Goal: Information Seeking & Learning: Learn about a topic

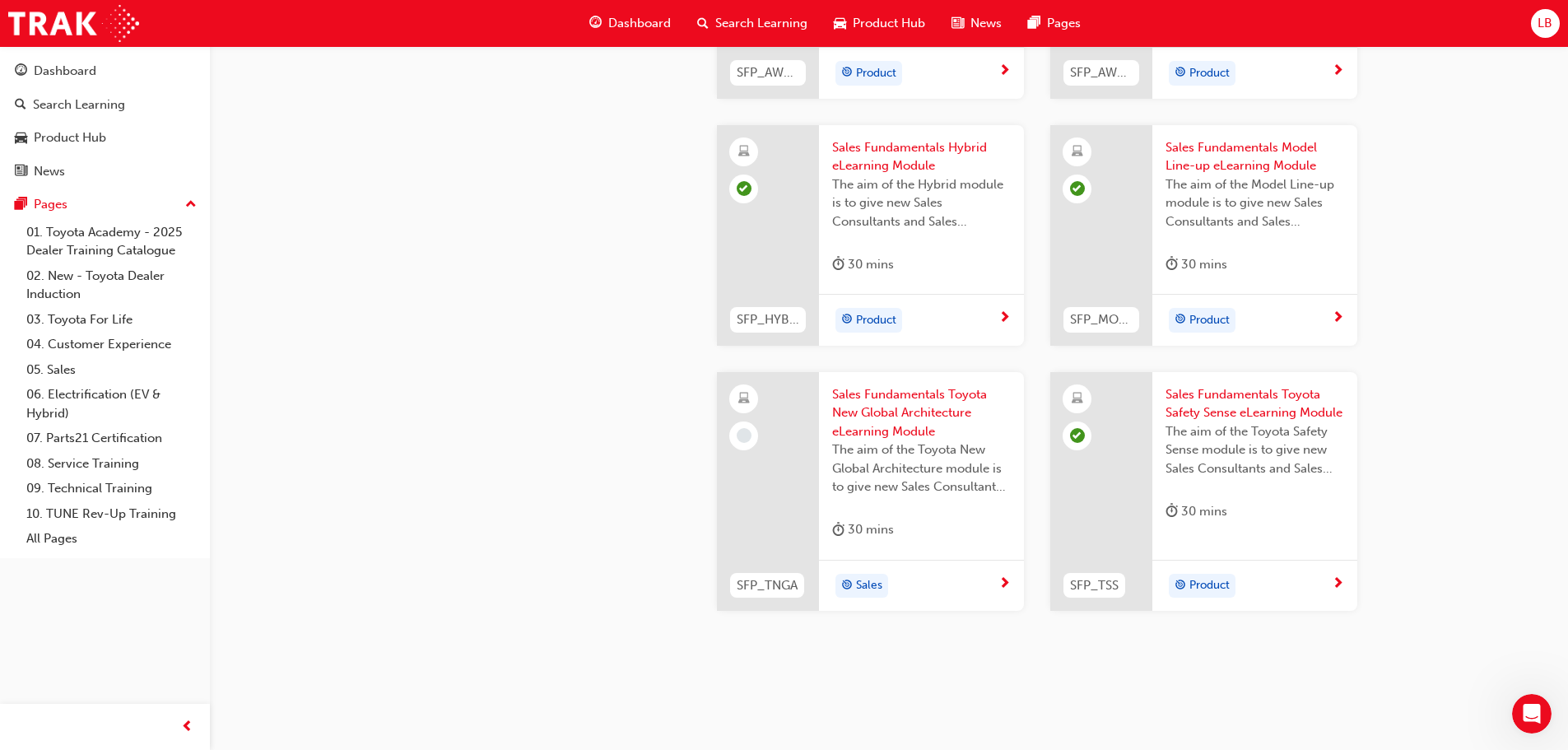
scroll to position [698, 0]
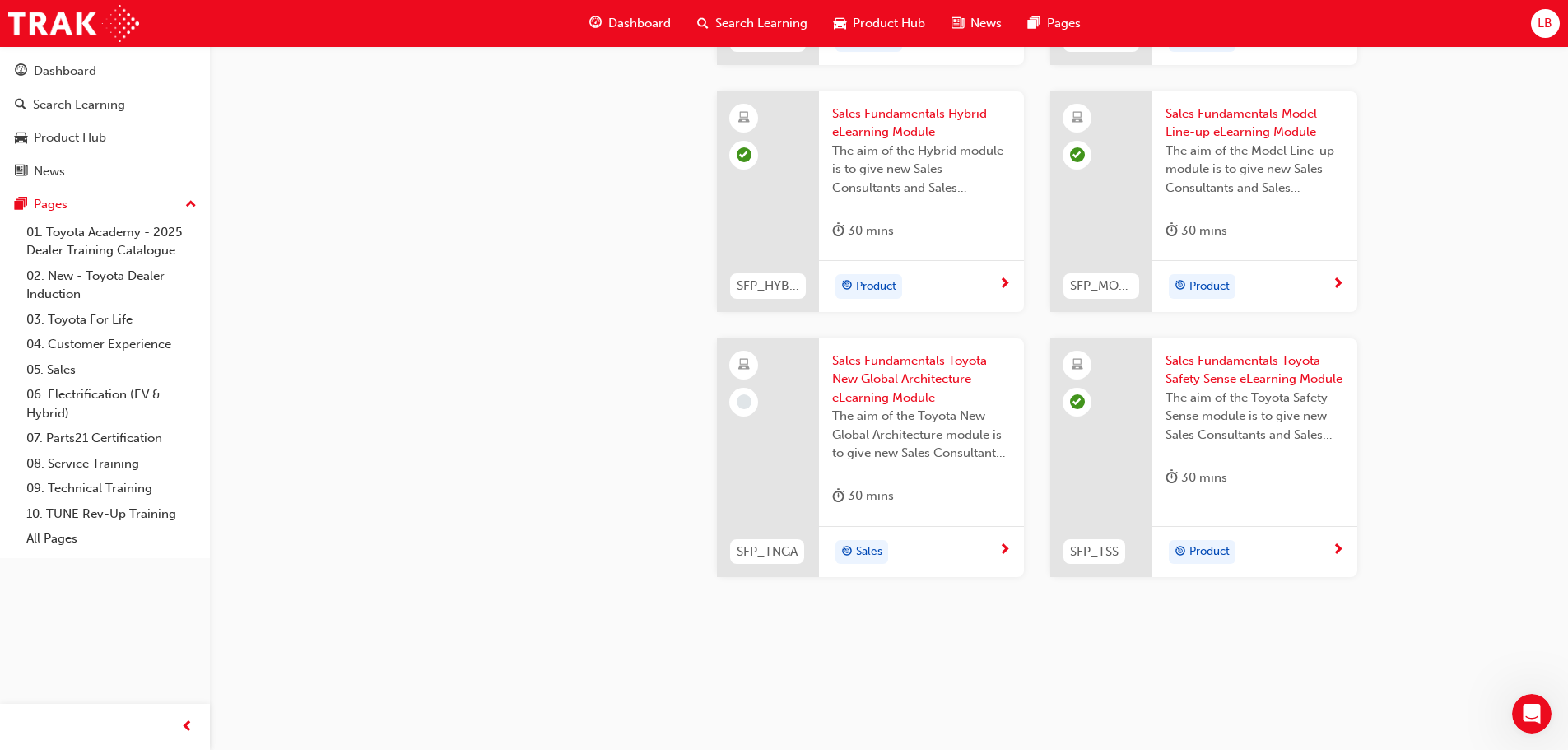
click at [881, 371] on span "Sales Fundamentals Toyota New Global Architecture eLearning Module" at bounding box center [921, 379] width 179 height 56
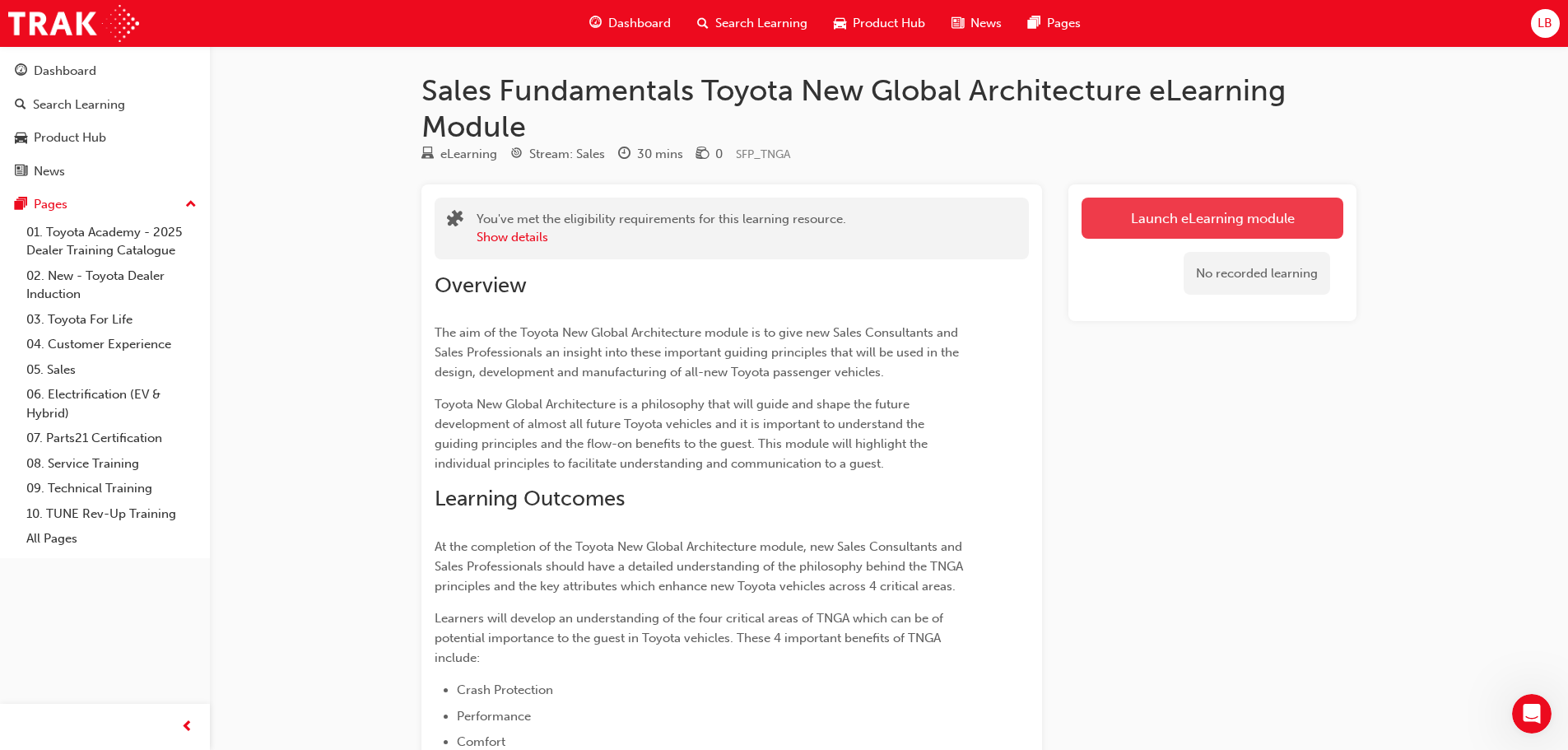
click at [1182, 208] on link "Launch eLearning module" at bounding box center [1212, 217] width 262 height 41
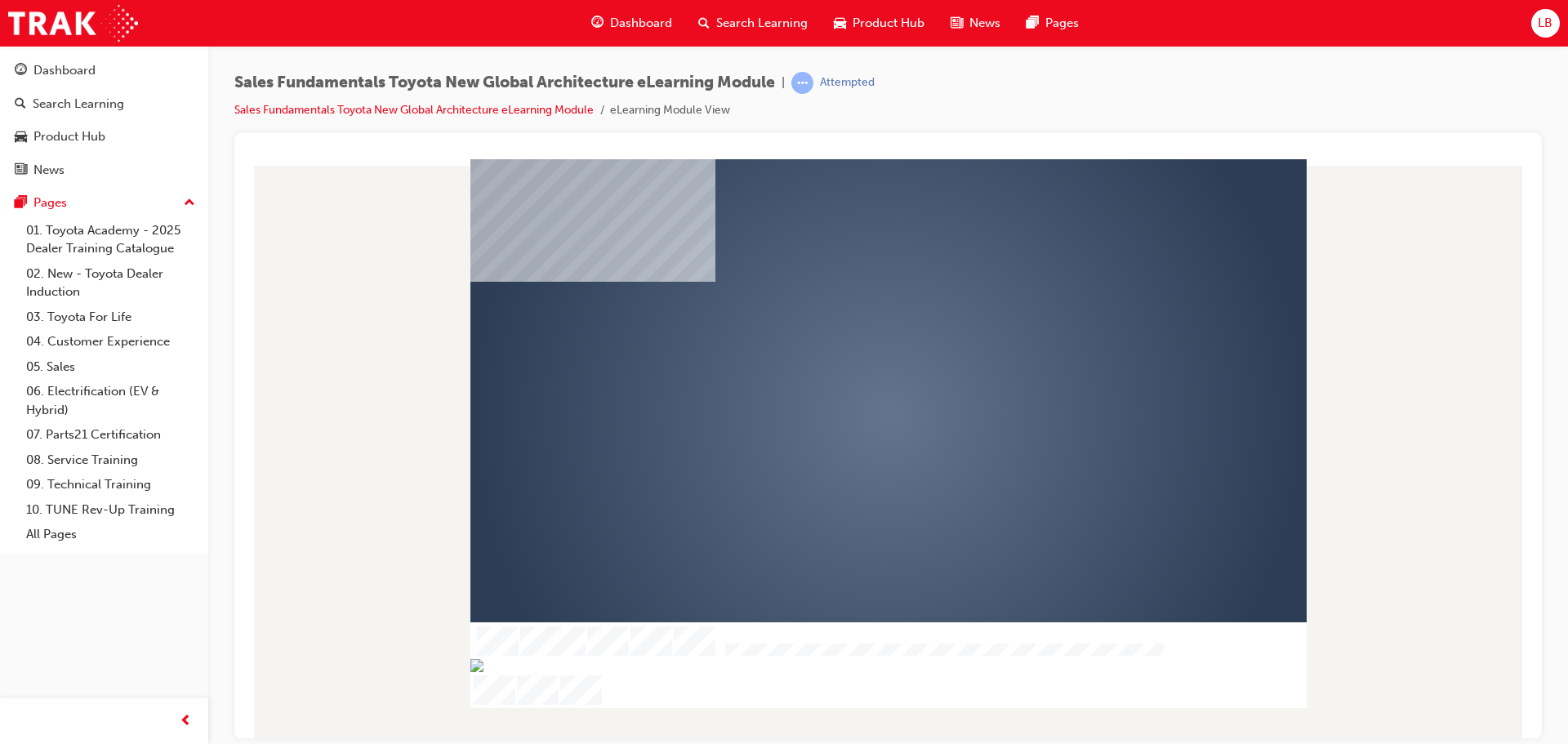
click at [841, 368] on div "play" at bounding box center [841, 368] width 0 height 0
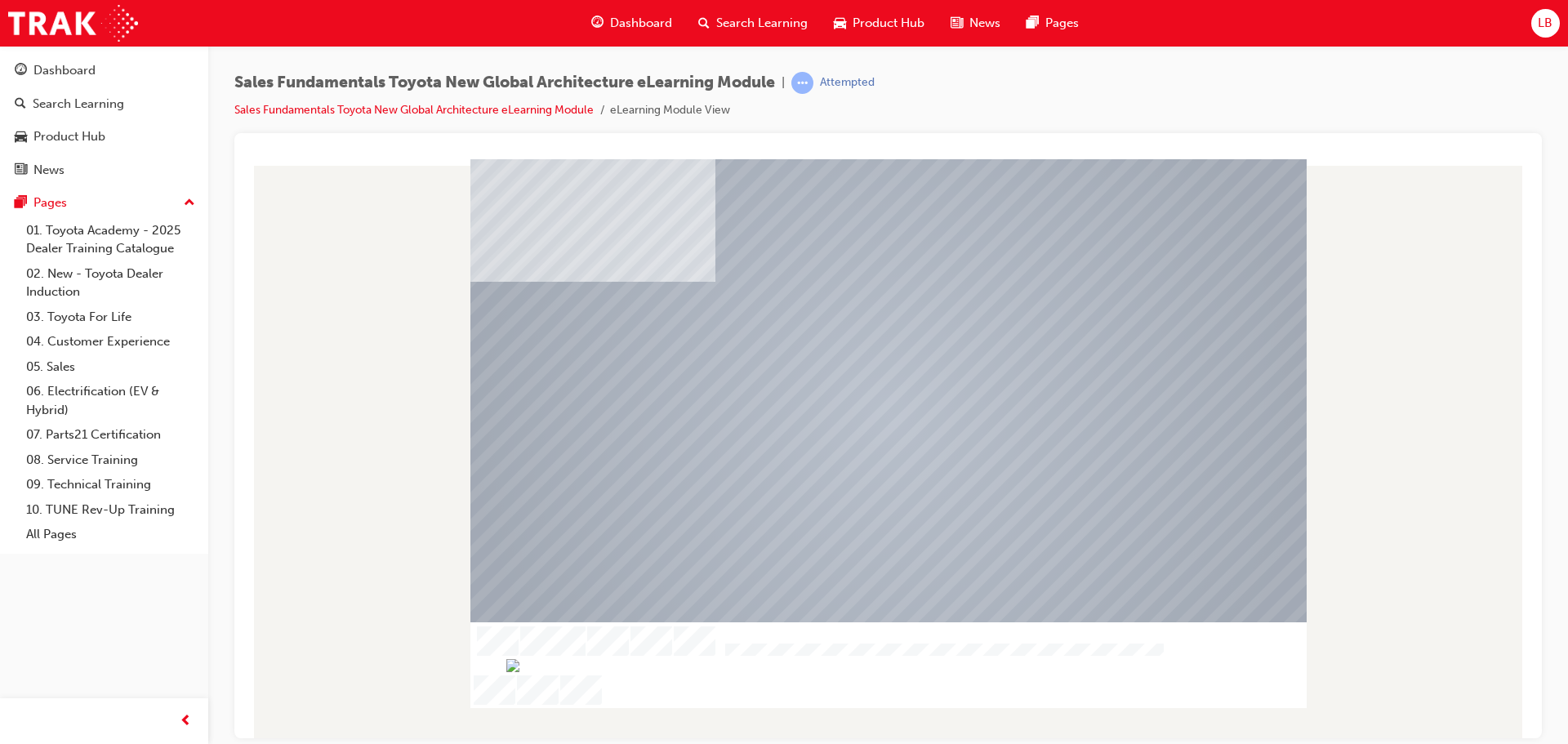
click at [886, 743] on img at bounding box center [888, 758] width 24 height 24
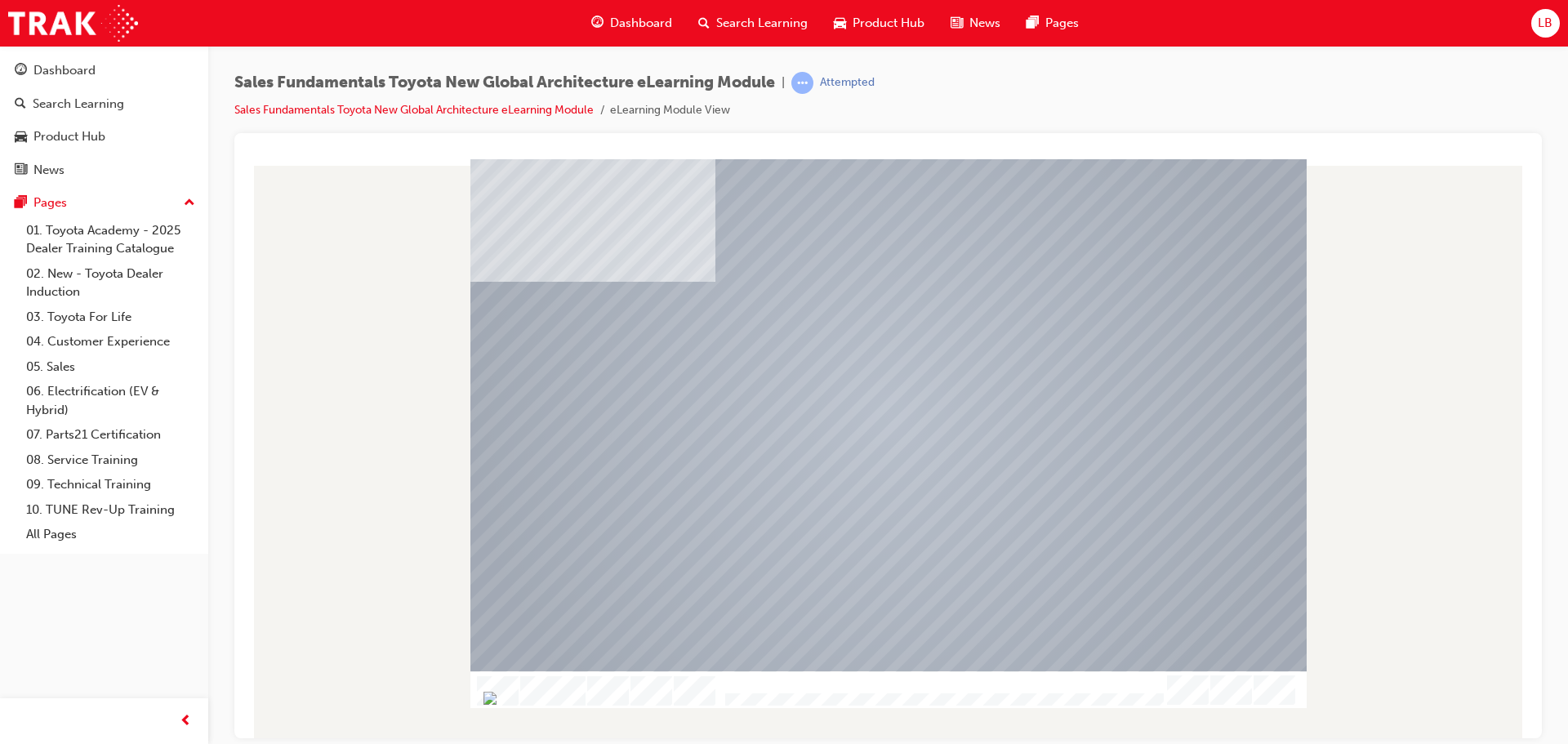
drag, startPoint x: 758, startPoint y: 694, endPoint x: 725, endPoint y: 707, distance: 35.5
click at [725, 707] on div at bounding box center [888, 689] width 836 height 37
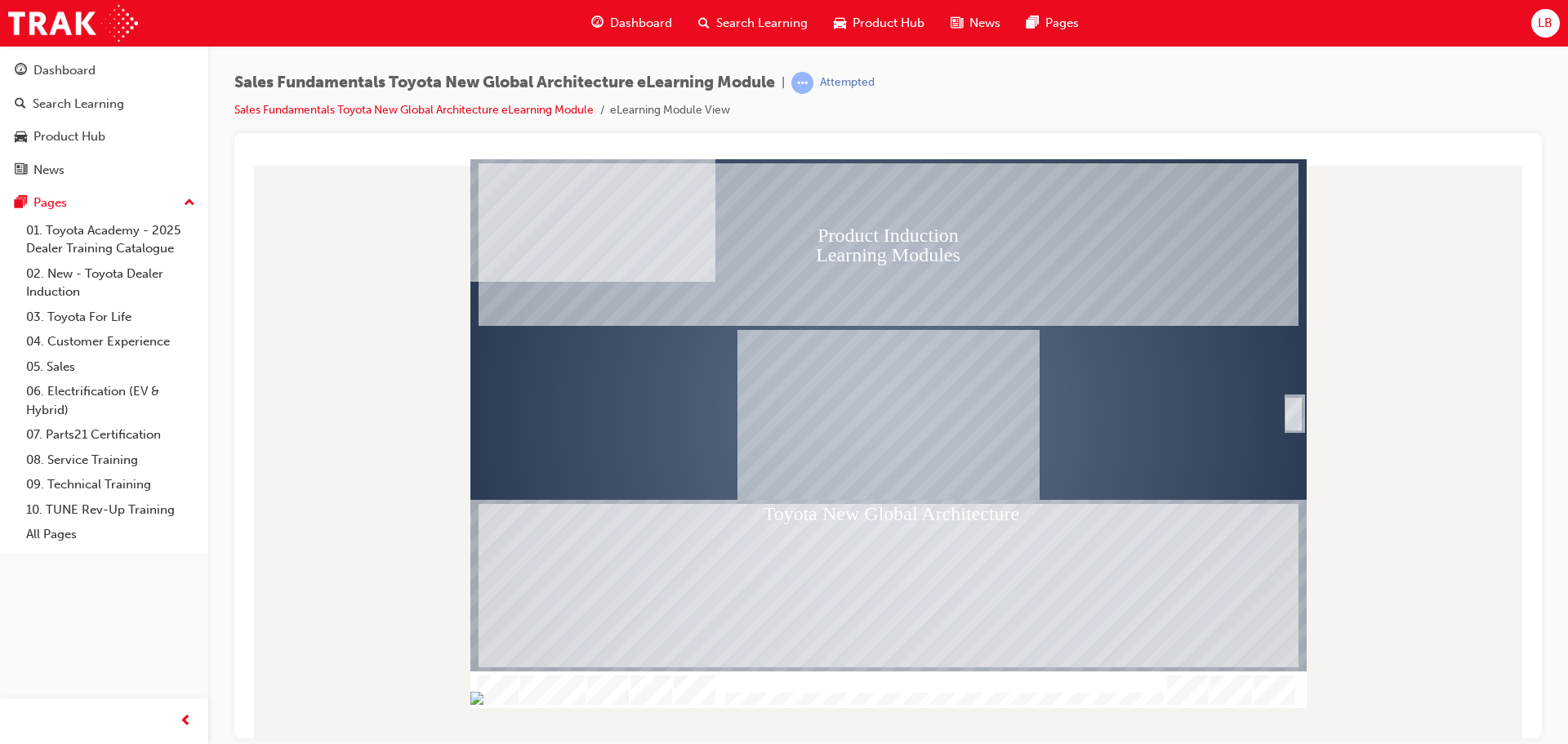
drag, startPoint x: 742, startPoint y: 702, endPoint x: 714, endPoint y: 711, distance: 29.4
click at [714, 711] on div "Product Induction Learning Modules Toyota New Global Architecture Welcome Table…" at bounding box center [887, 448] width 1281 height 579
click at [1298, 414] on div "SmartShape" at bounding box center [1293, 431] width 17 height 35
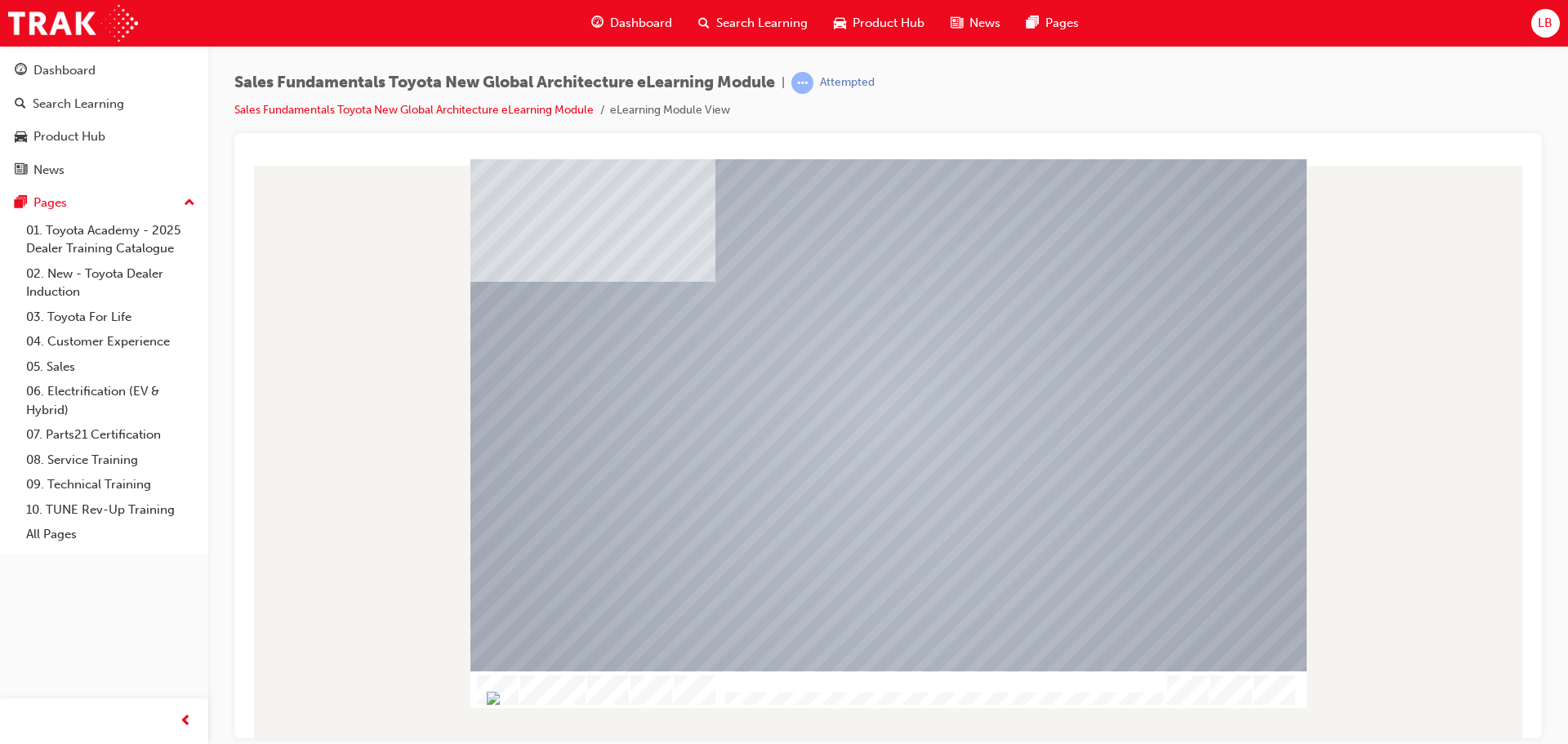
click at [1206, 393] on div at bounding box center [888, 414] width 836 height 470
click at [340, 109] on link "Sales Fundamentals Toyota New Global Architecture eLearning Module" at bounding box center [414, 110] width 360 height 14
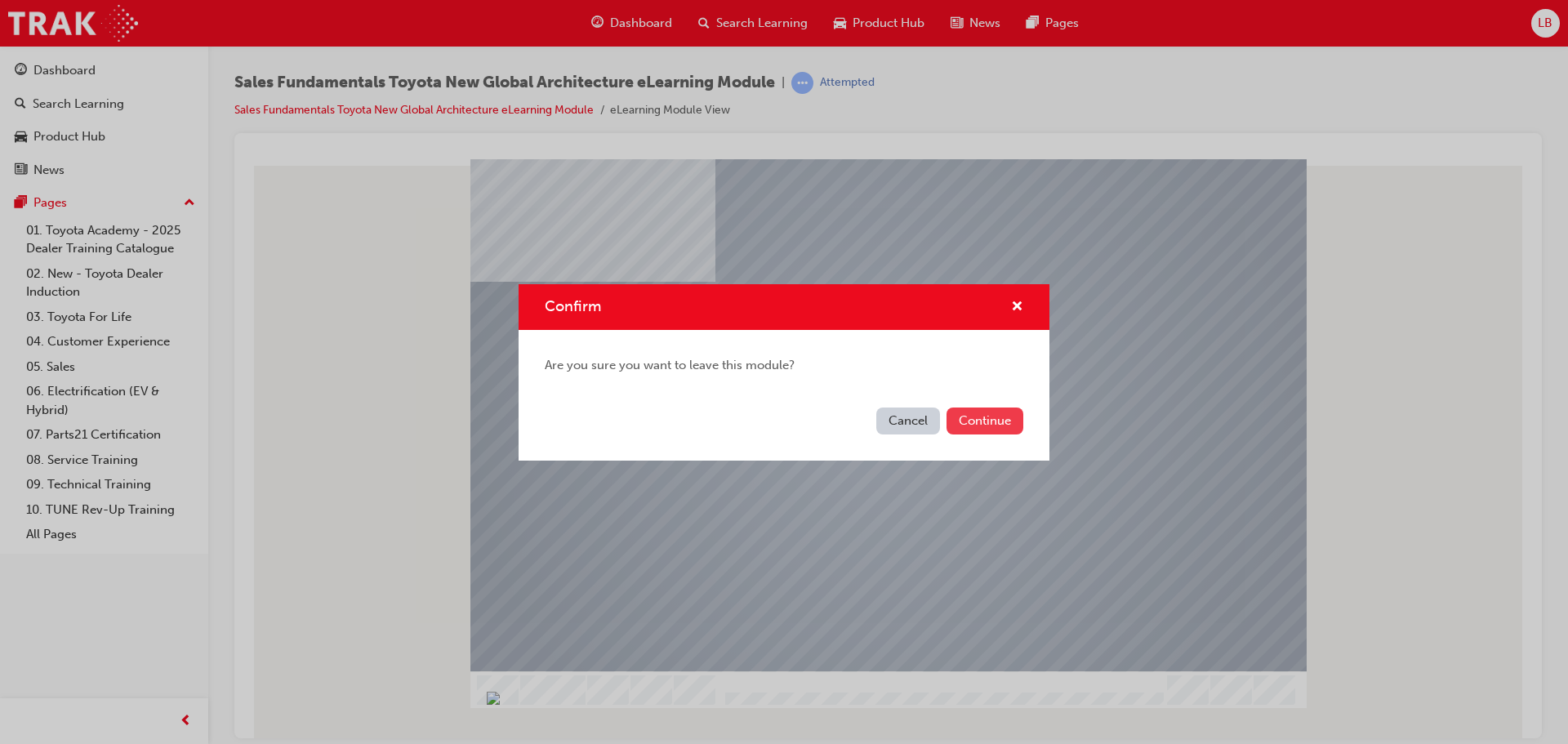
click at [1001, 427] on button "Continue" at bounding box center [985, 421] width 77 height 27
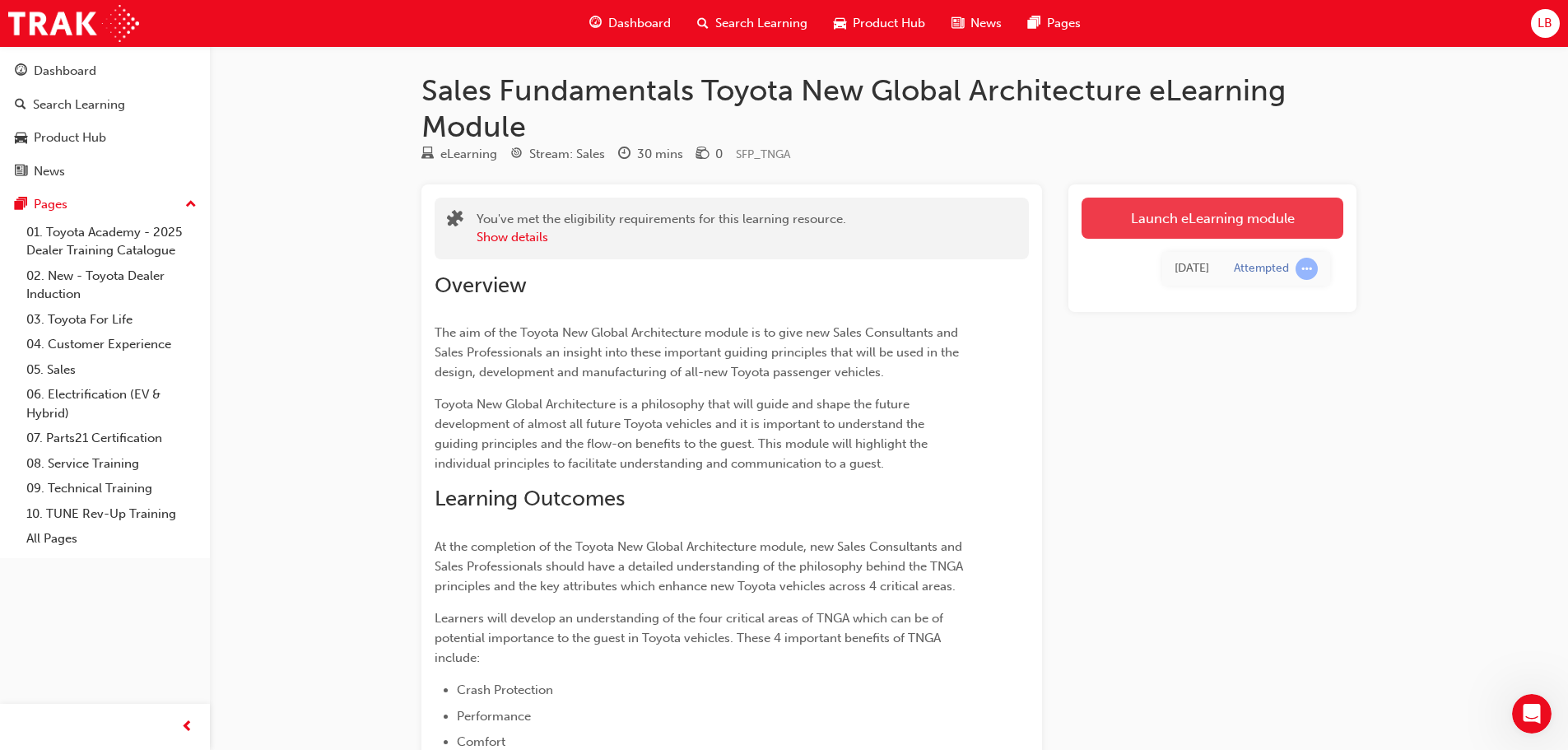
click at [1154, 215] on link "Launch eLearning module" at bounding box center [1212, 217] width 262 height 41
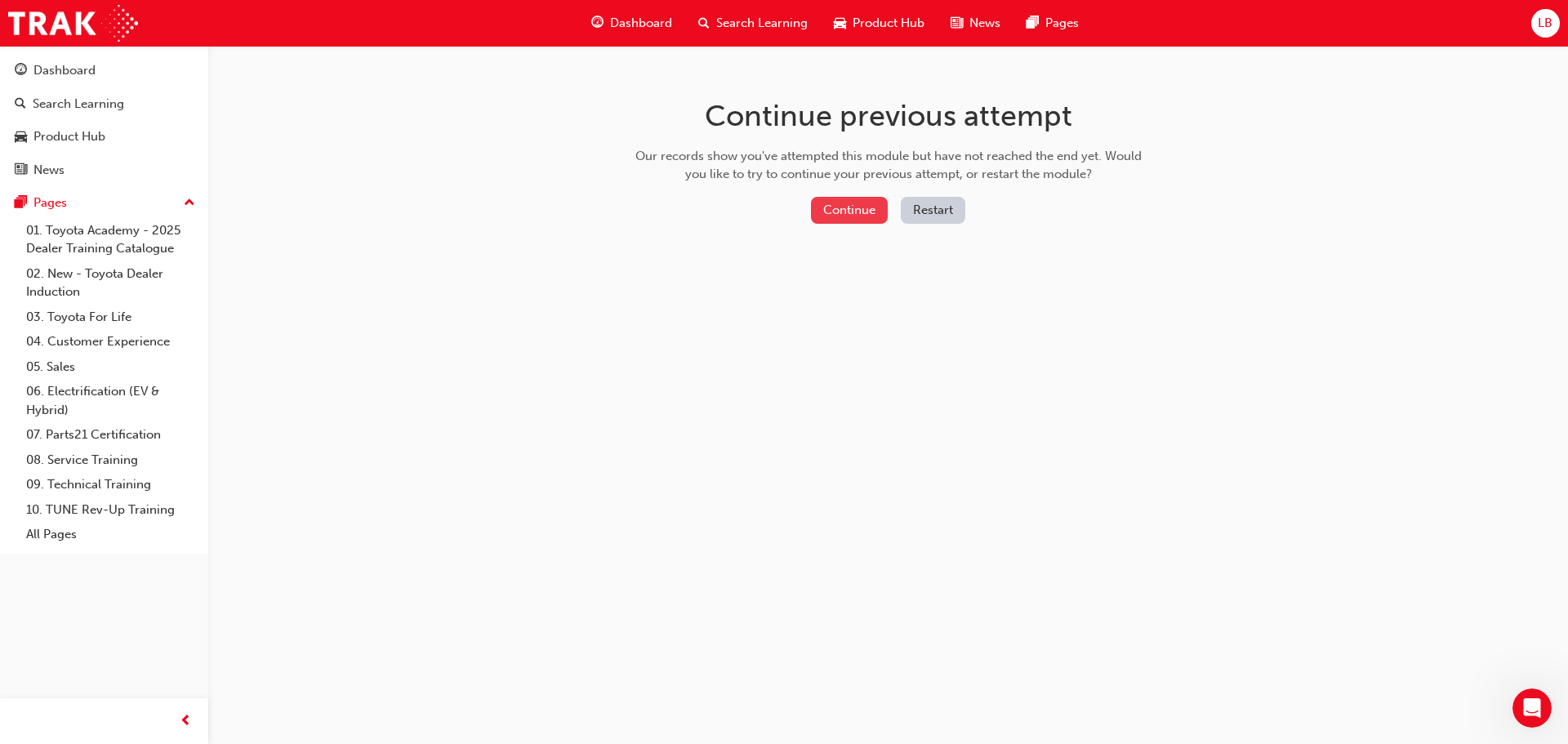
click at [867, 215] on button "Continue" at bounding box center [849, 210] width 77 height 27
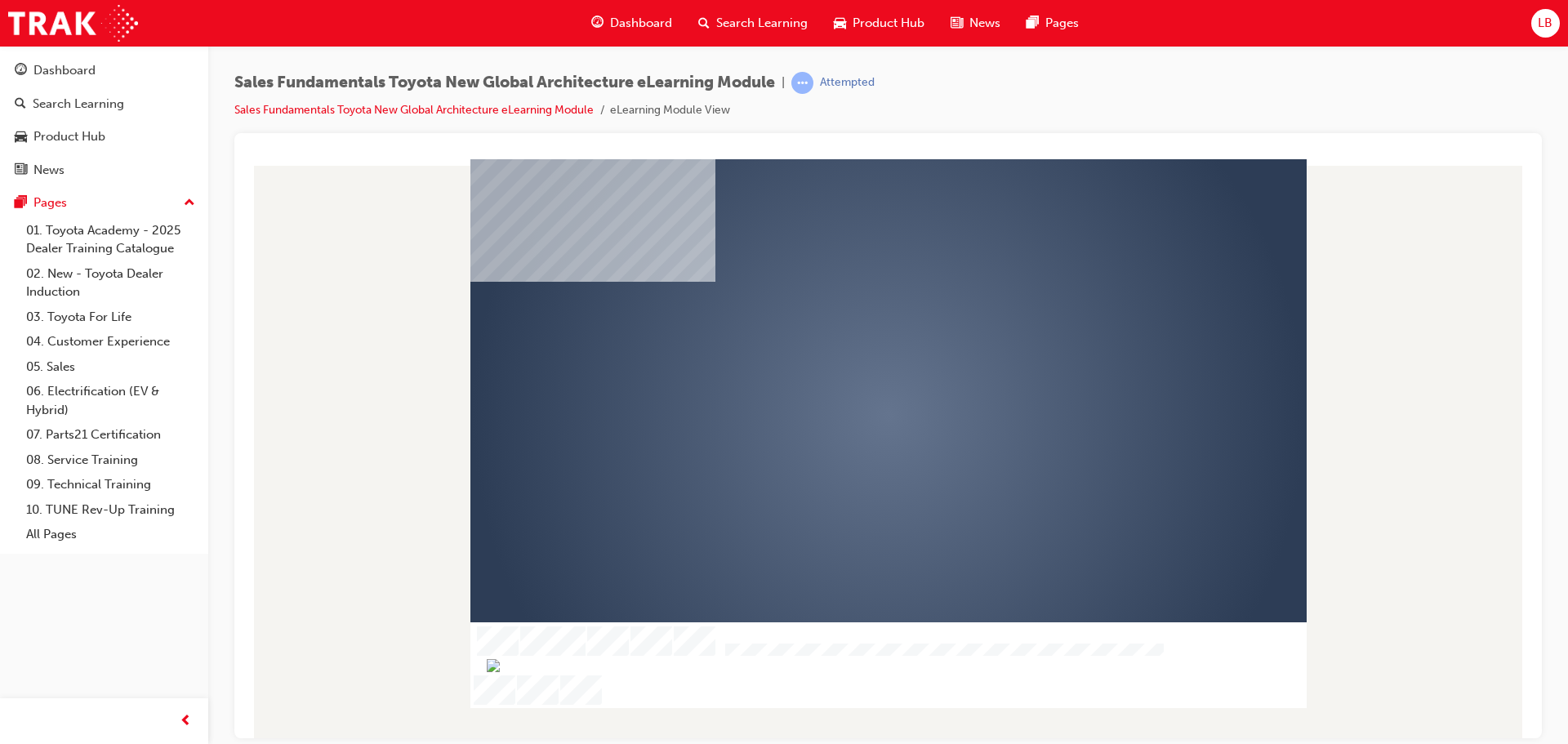
click at [841, 368] on div "play" at bounding box center [841, 368] width 0 height 0
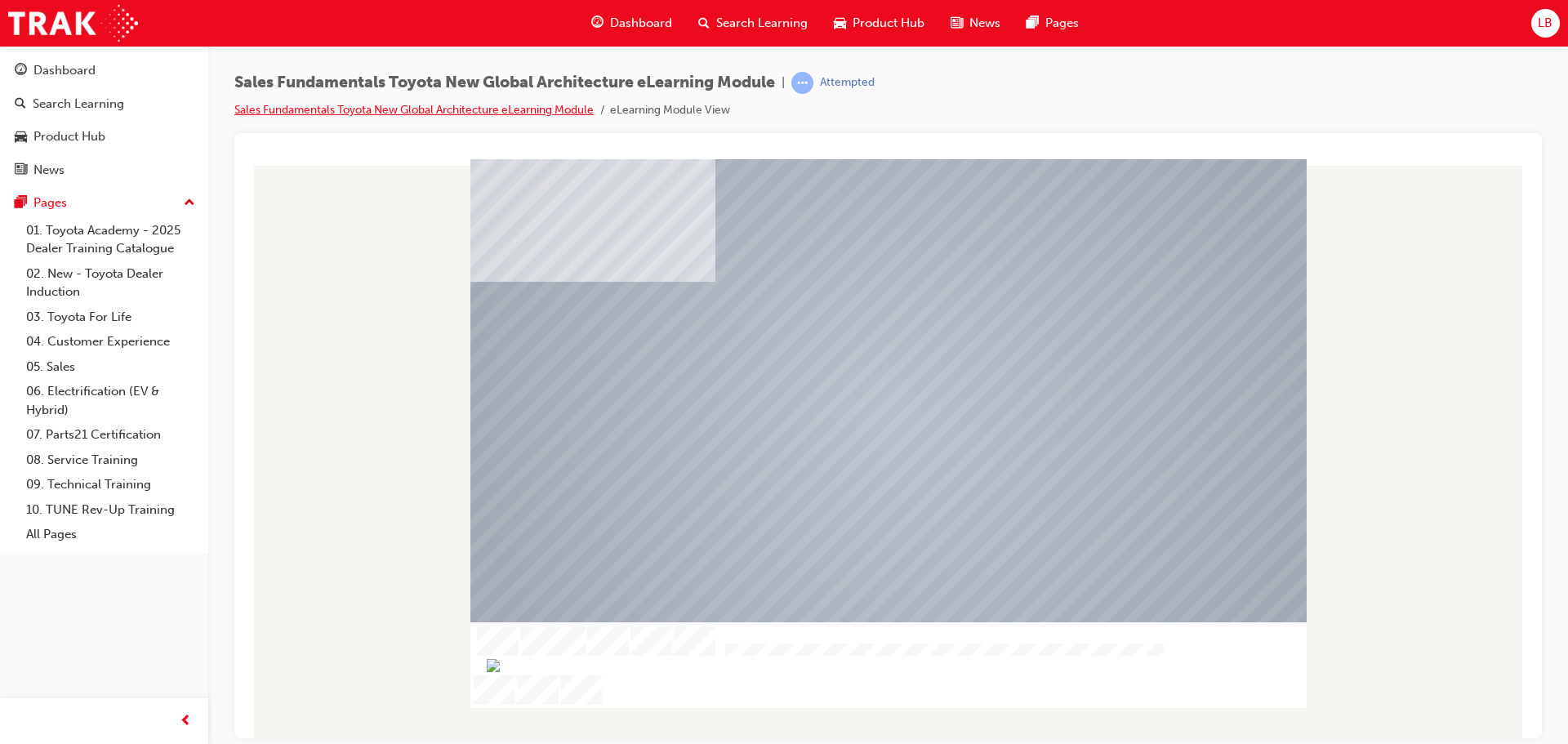
click at [444, 110] on link "Sales Fundamentals Toyota New Global Architecture eLearning Module" at bounding box center [414, 110] width 360 height 14
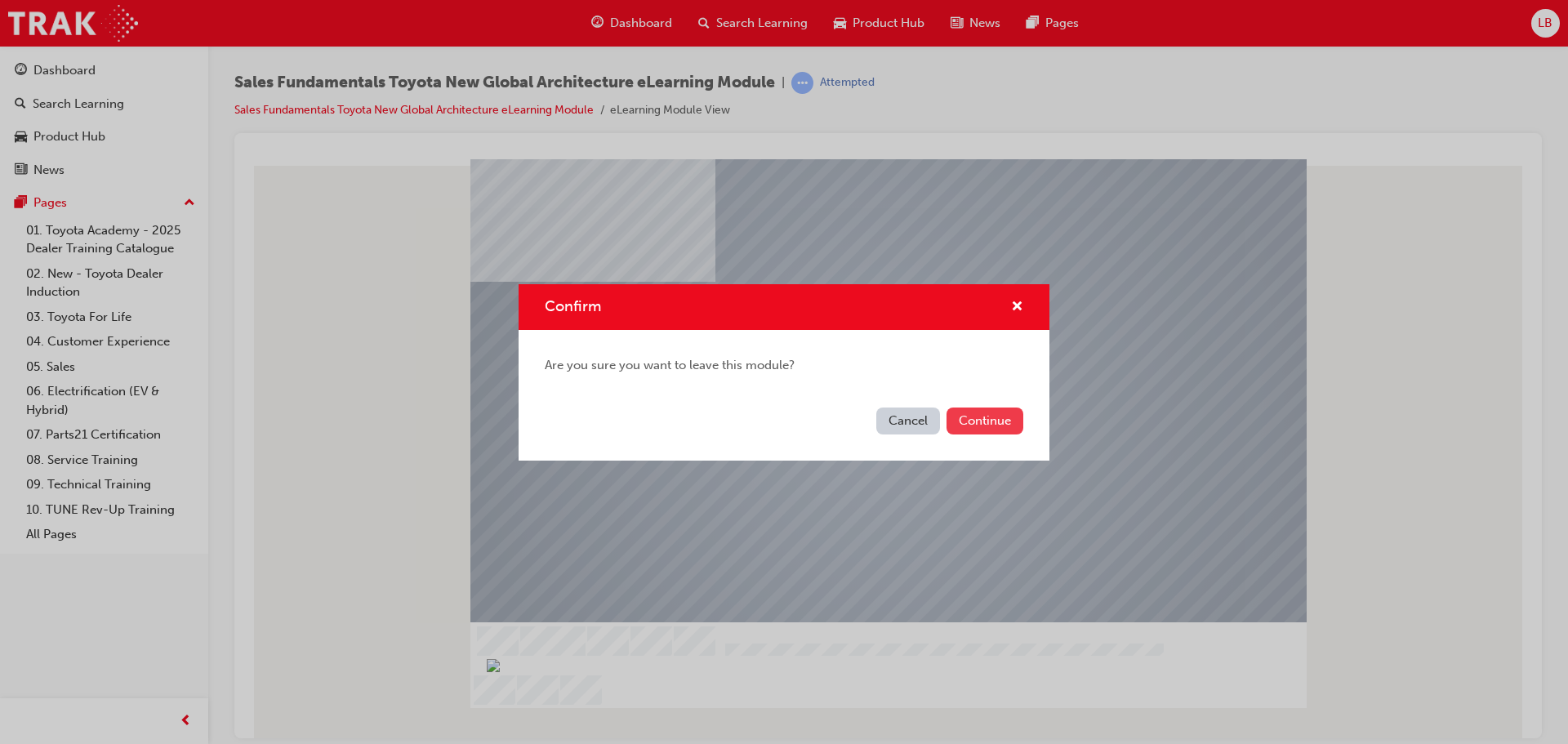
click at [970, 417] on button "Continue" at bounding box center [985, 421] width 77 height 27
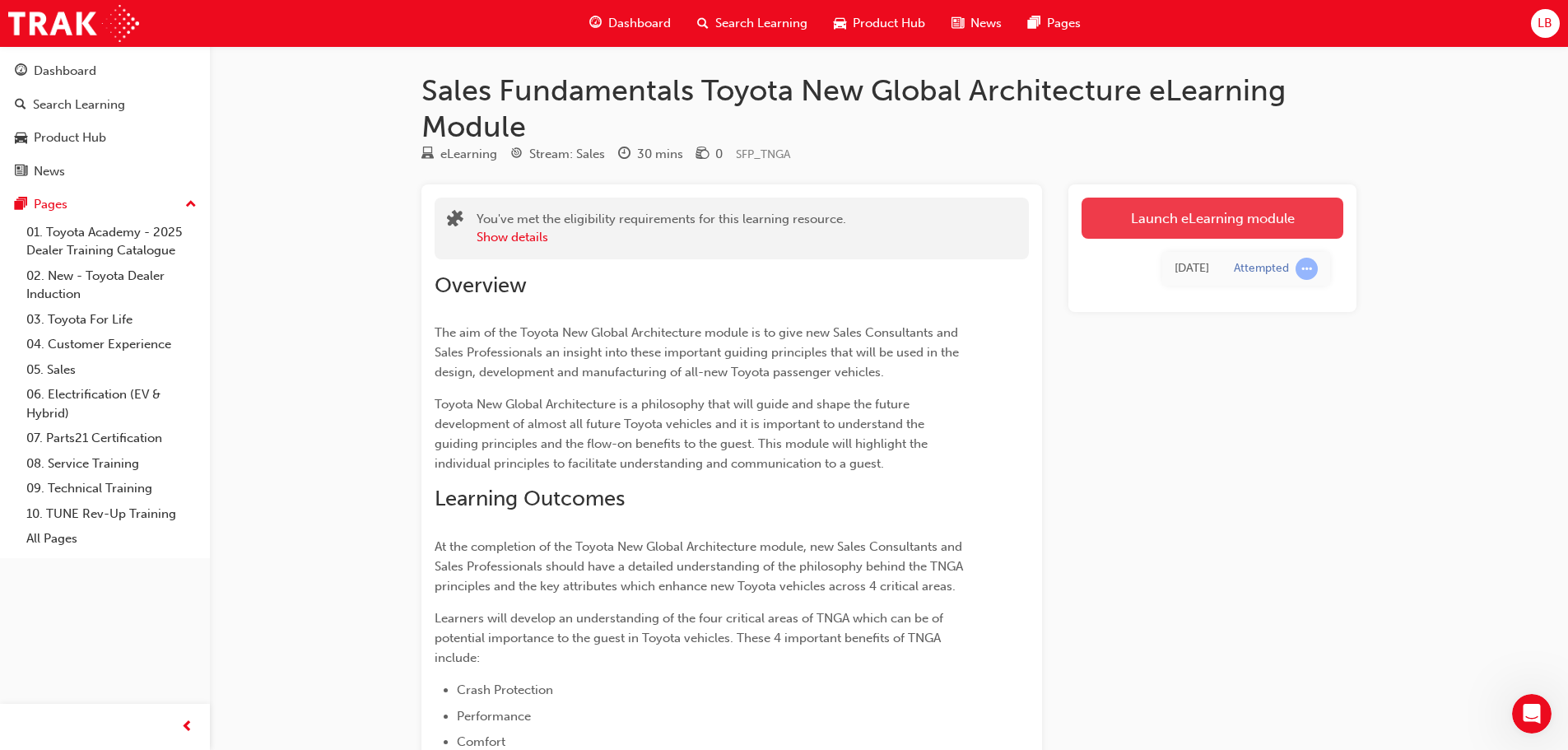
click at [1144, 215] on link "Launch eLearning module" at bounding box center [1212, 217] width 262 height 41
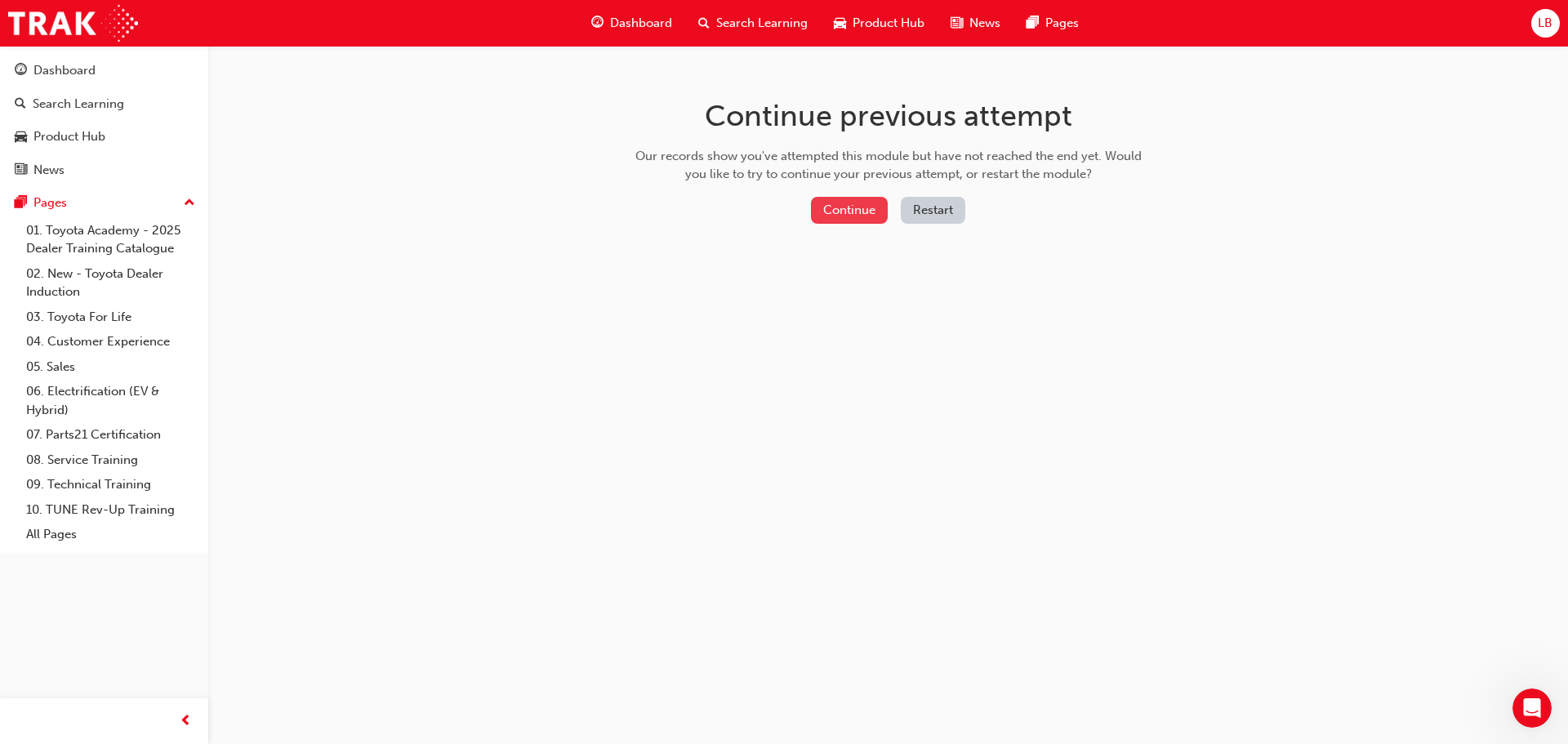
click at [835, 211] on button "Continue" at bounding box center [849, 210] width 77 height 27
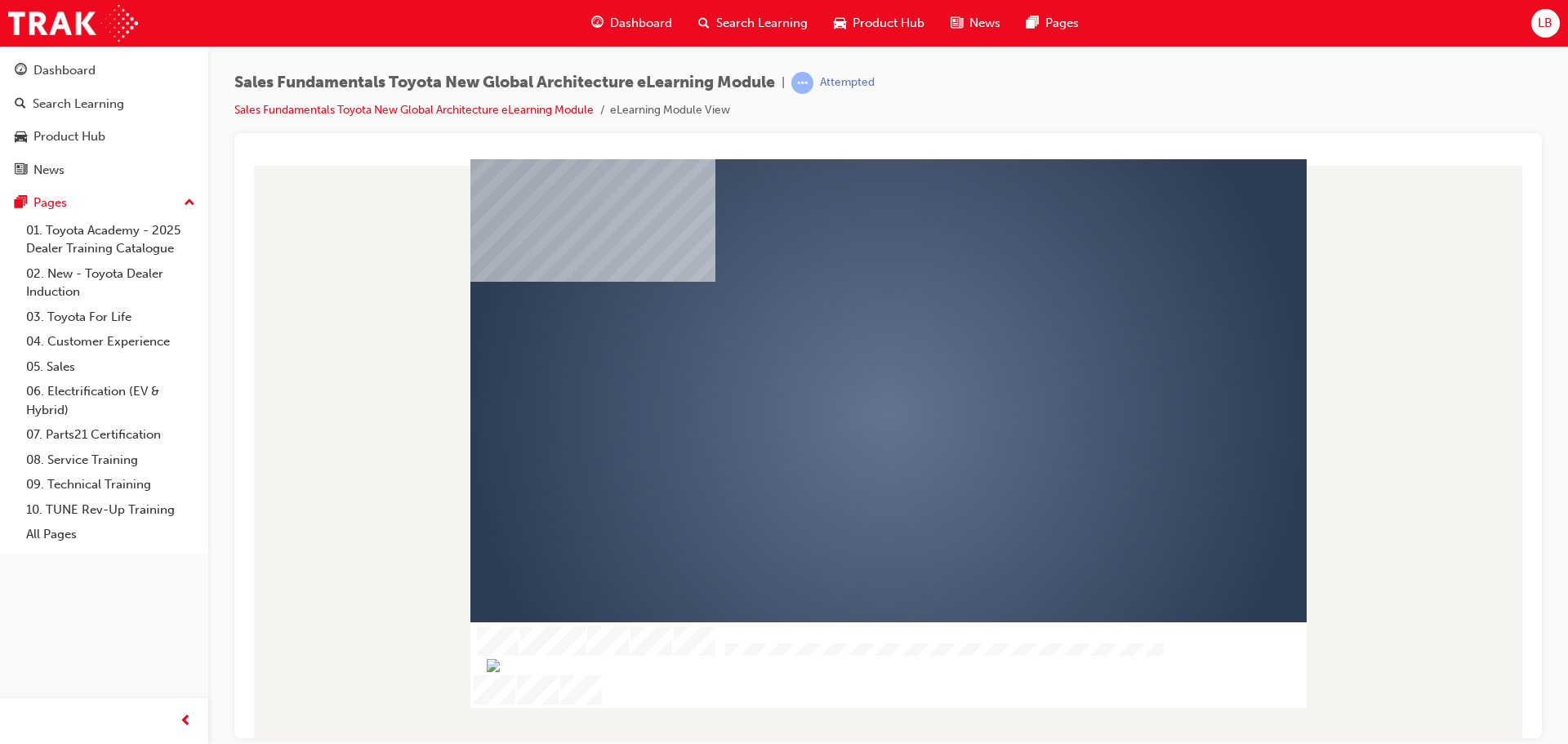
click at [841, 368] on div "play" at bounding box center [841, 368] width 0 height 0
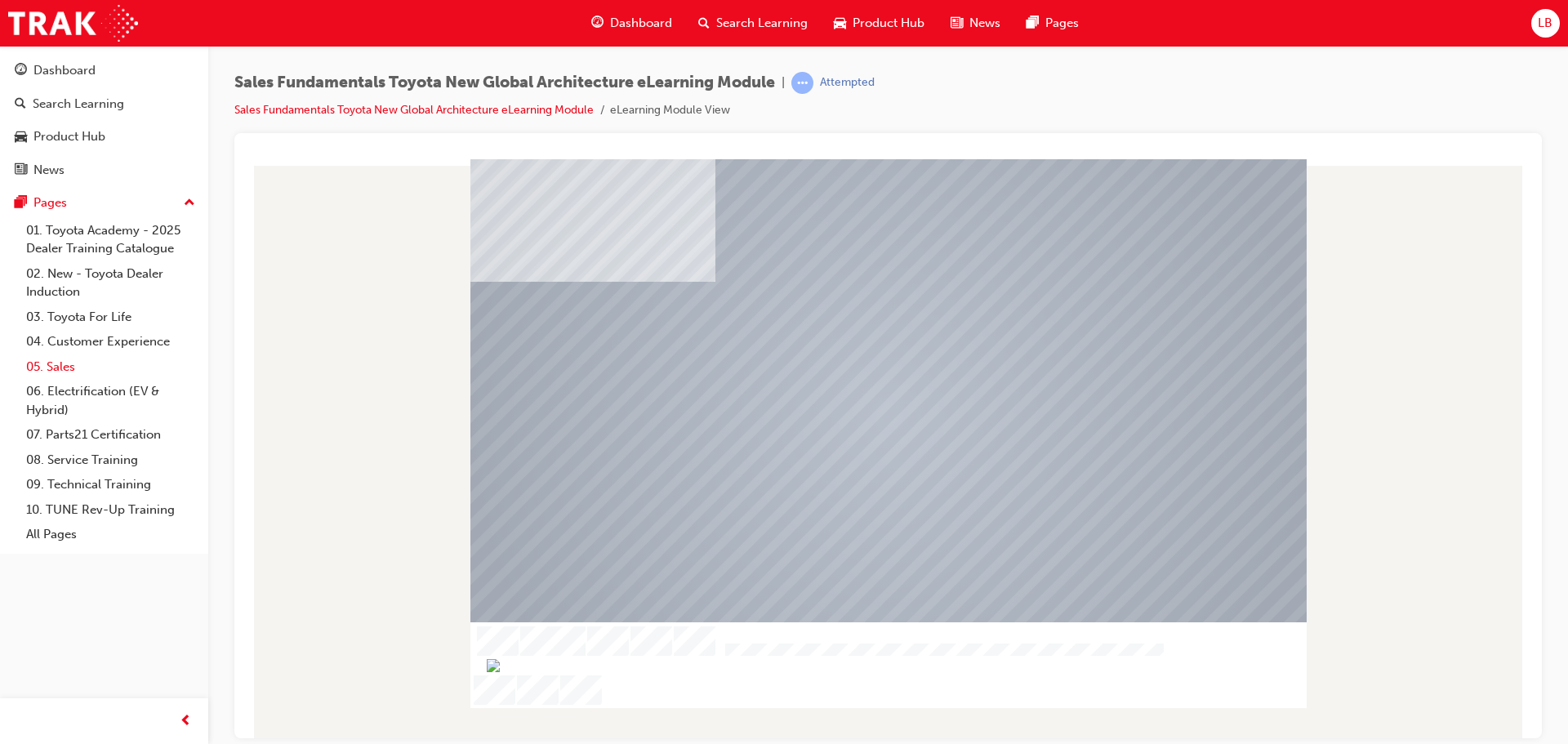
click at [65, 368] on link "05. Sales" at bounding box center [111, 367] width 182 height 25
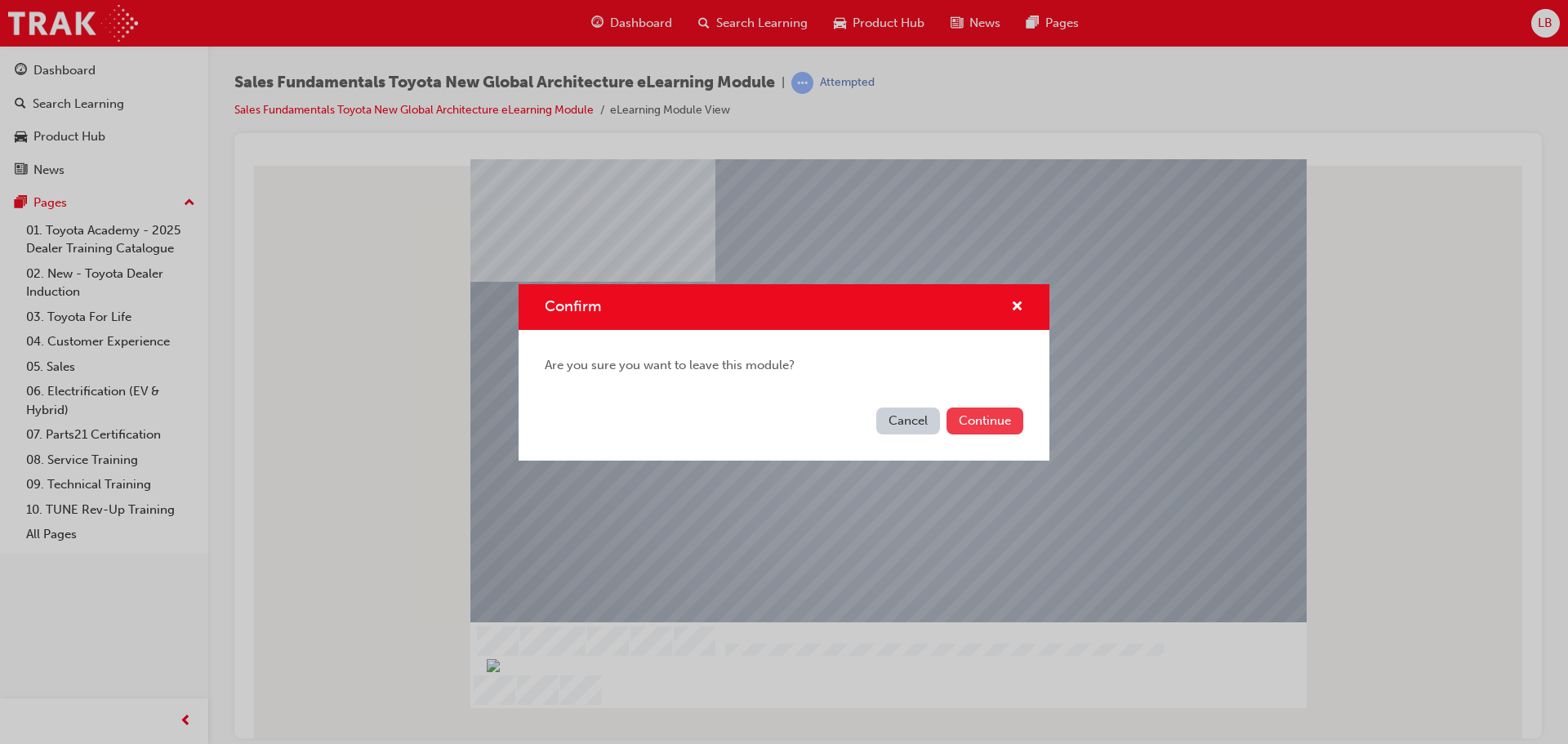
click at [961, 410] on button "Continue" at bounding box center [985, 421] width 77 height 27
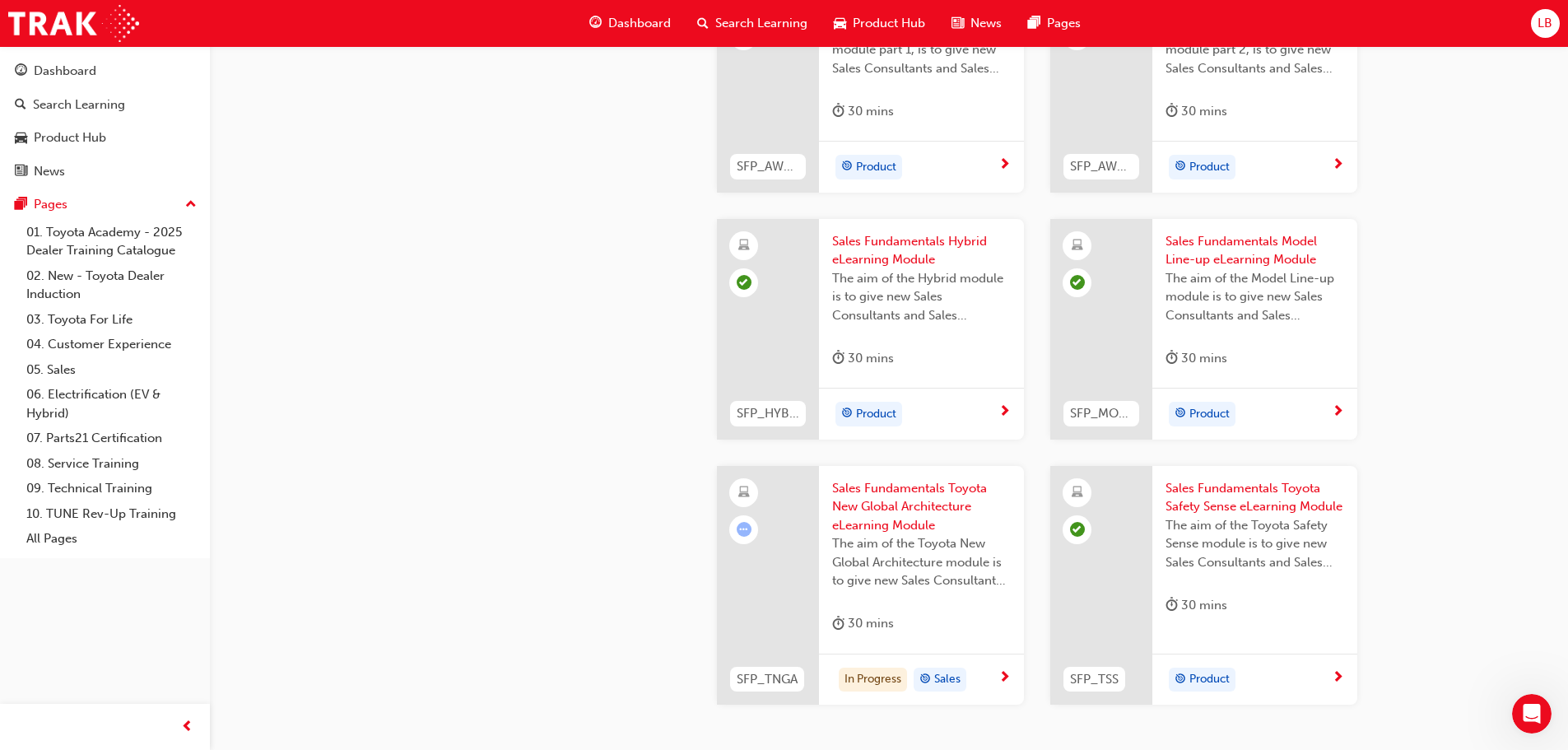
scroll to position [698, 0]
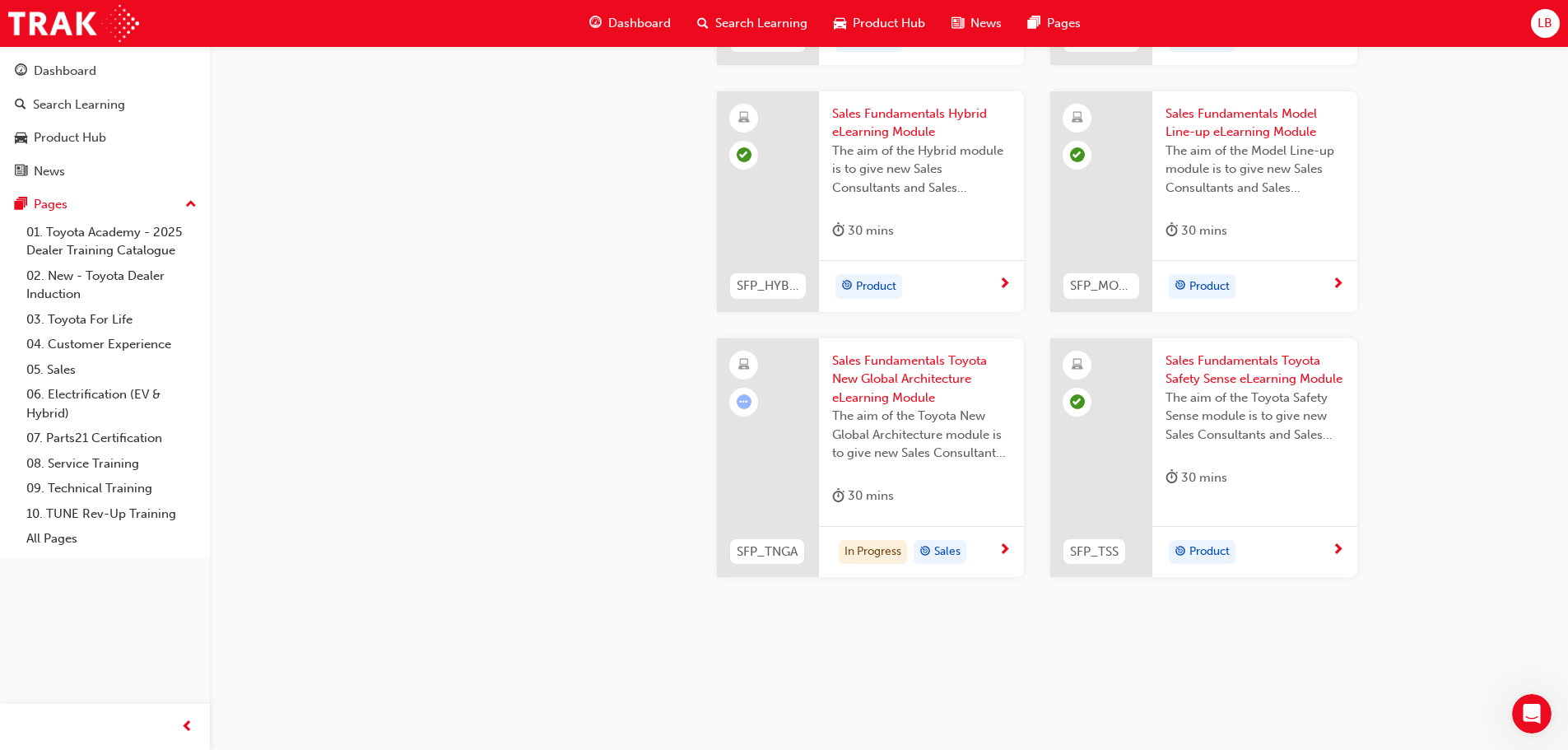
click at [1003, 544] on span "next-icon" at bounding box center [1004, 551] width 13 height 15
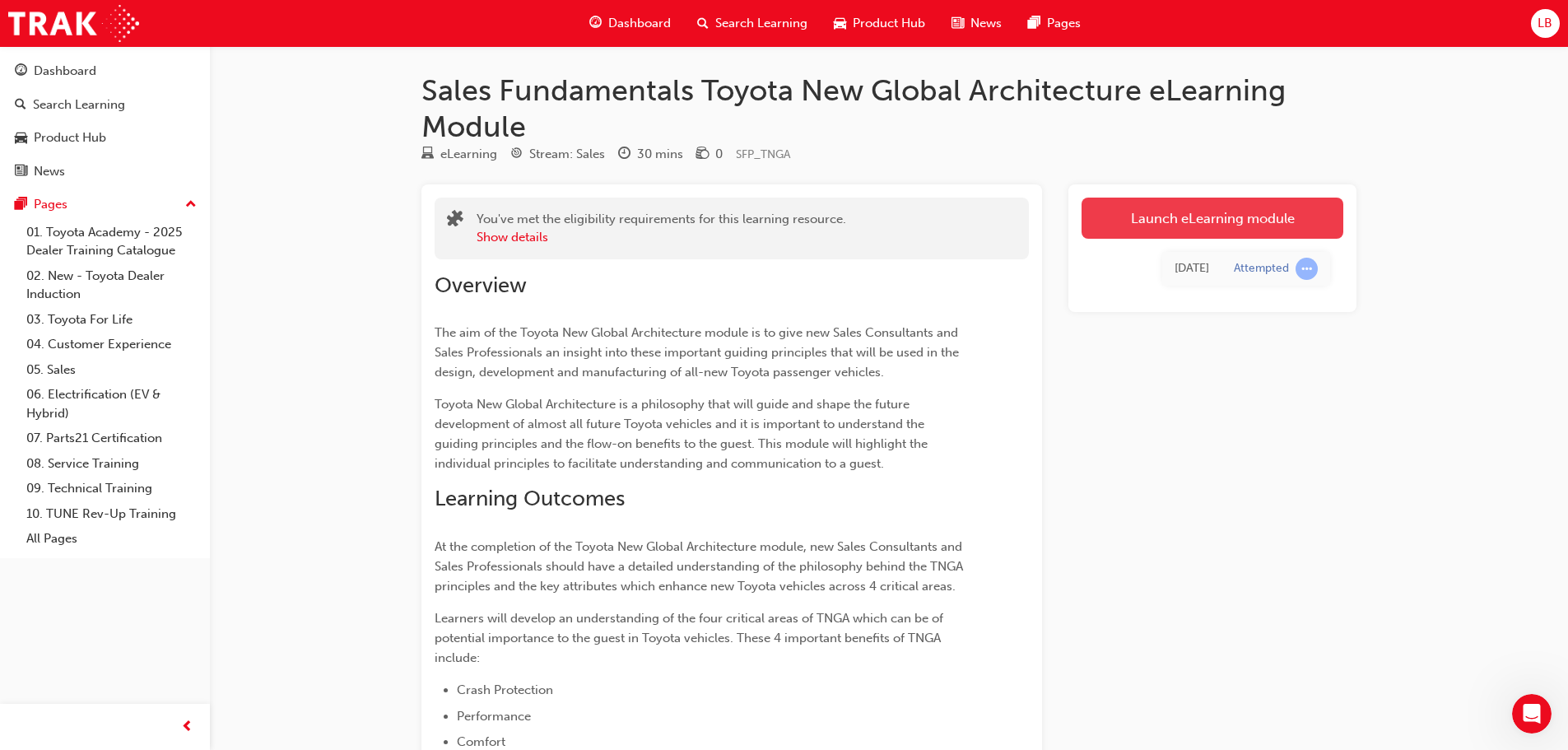
click at [1150, 211] on link "Launch eLearning module" at bounding box center [1212, 217] width 262 height 41
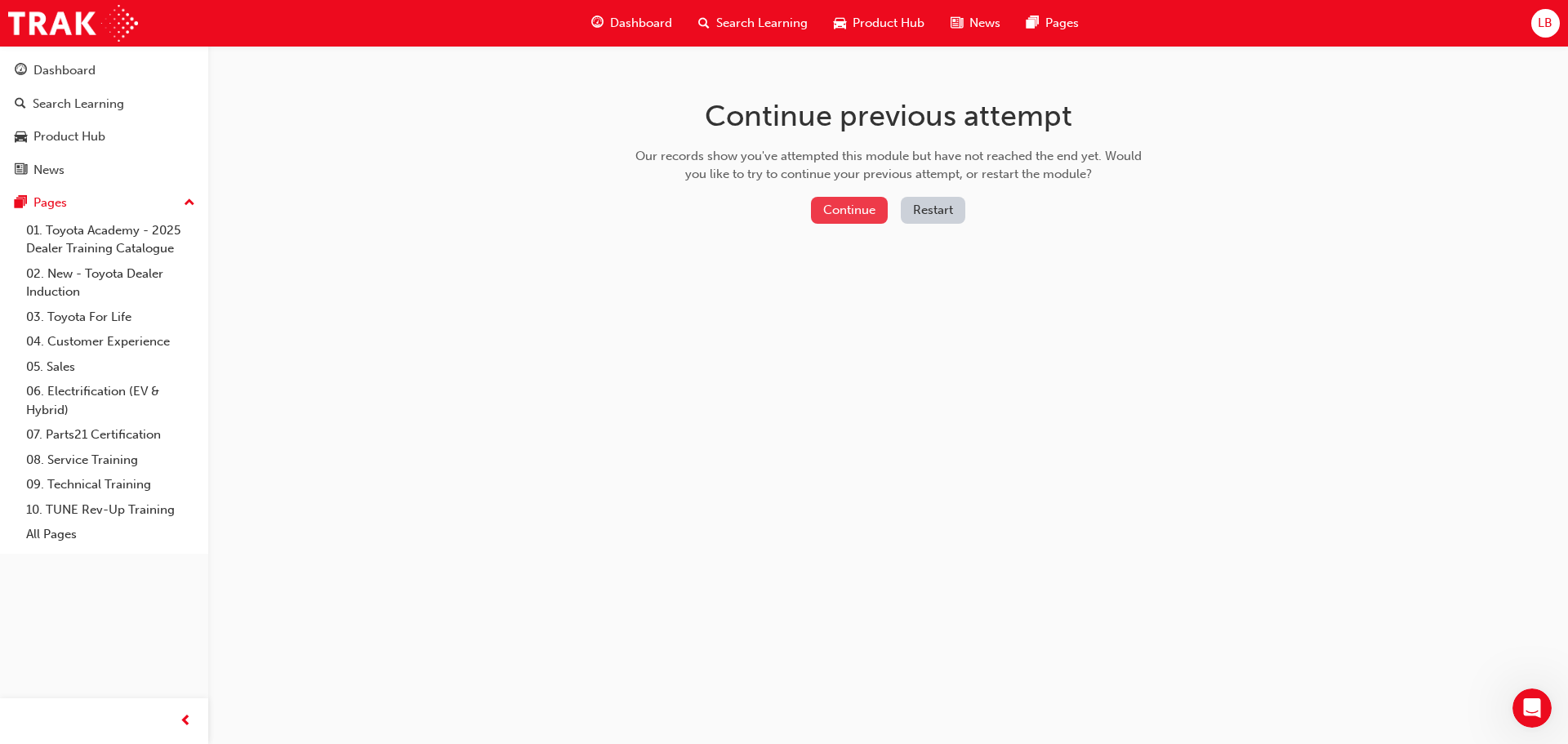
click at [874, 209] on button "Continue" at bounding box center [849, 210] width 77 height 27
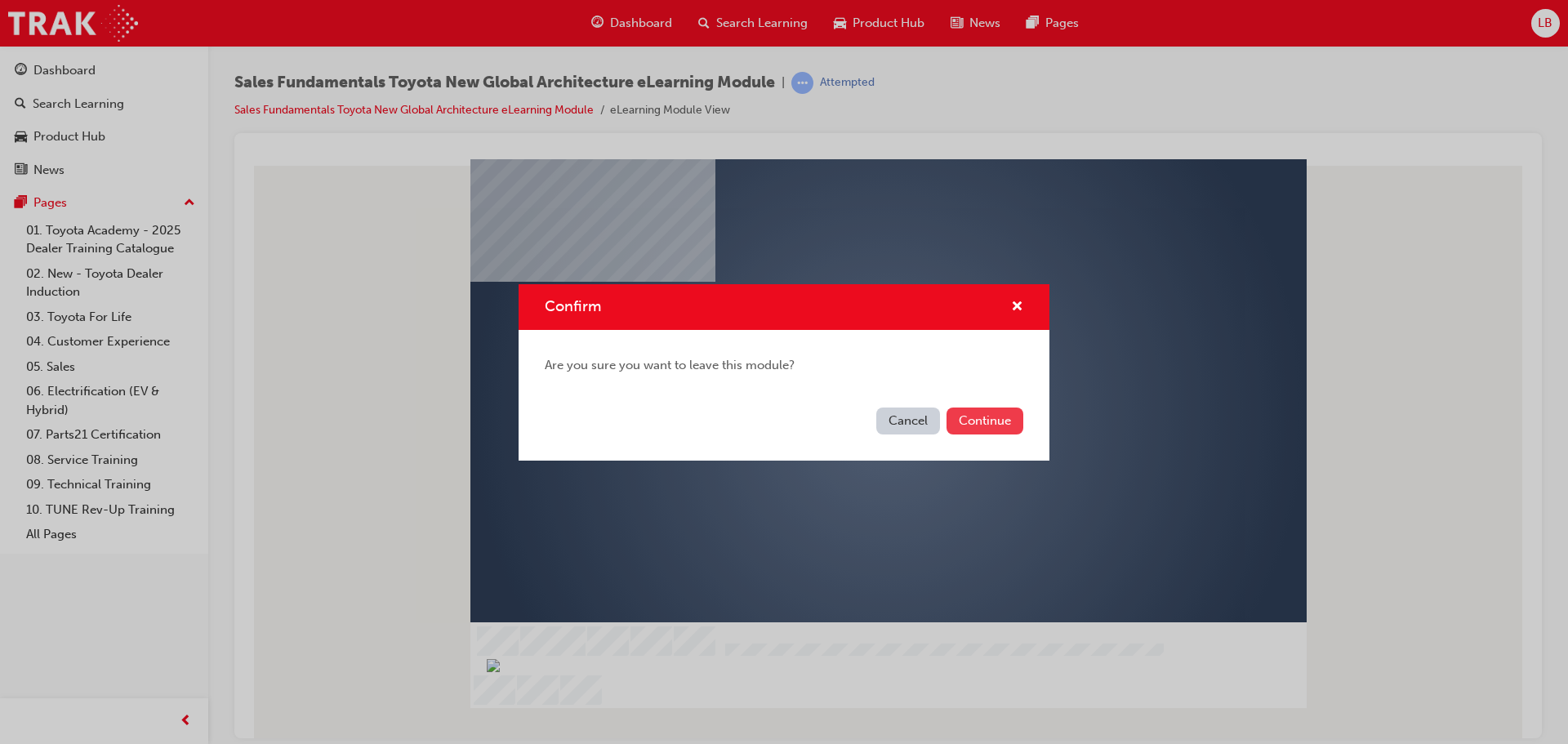
click at [985, 420] on button "Continue" at bounding box center [985, 421] width 77 height 27
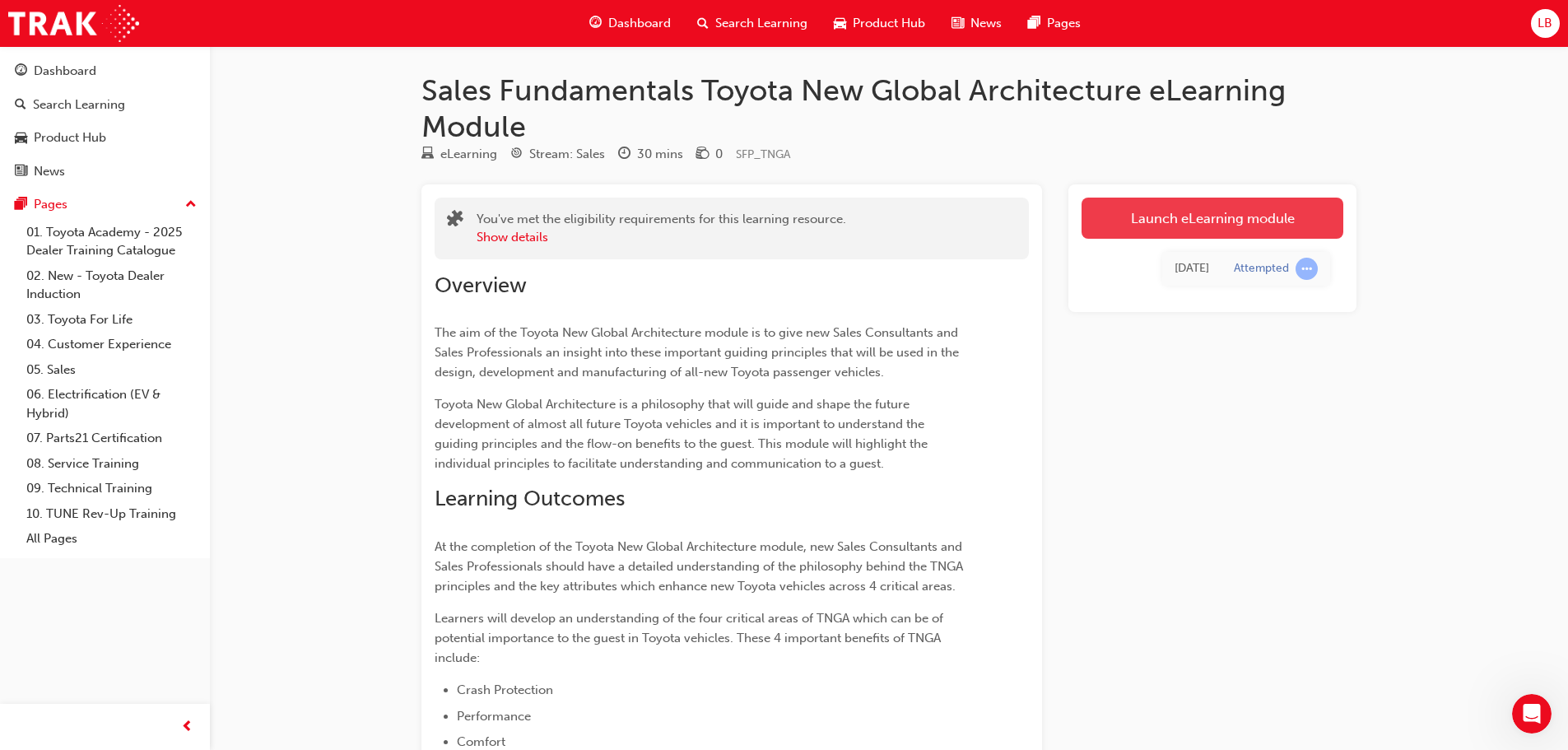
click at [1172, 201] on link "Launch eLearning module" at bounding box center [1212, 217] width 262 height 41
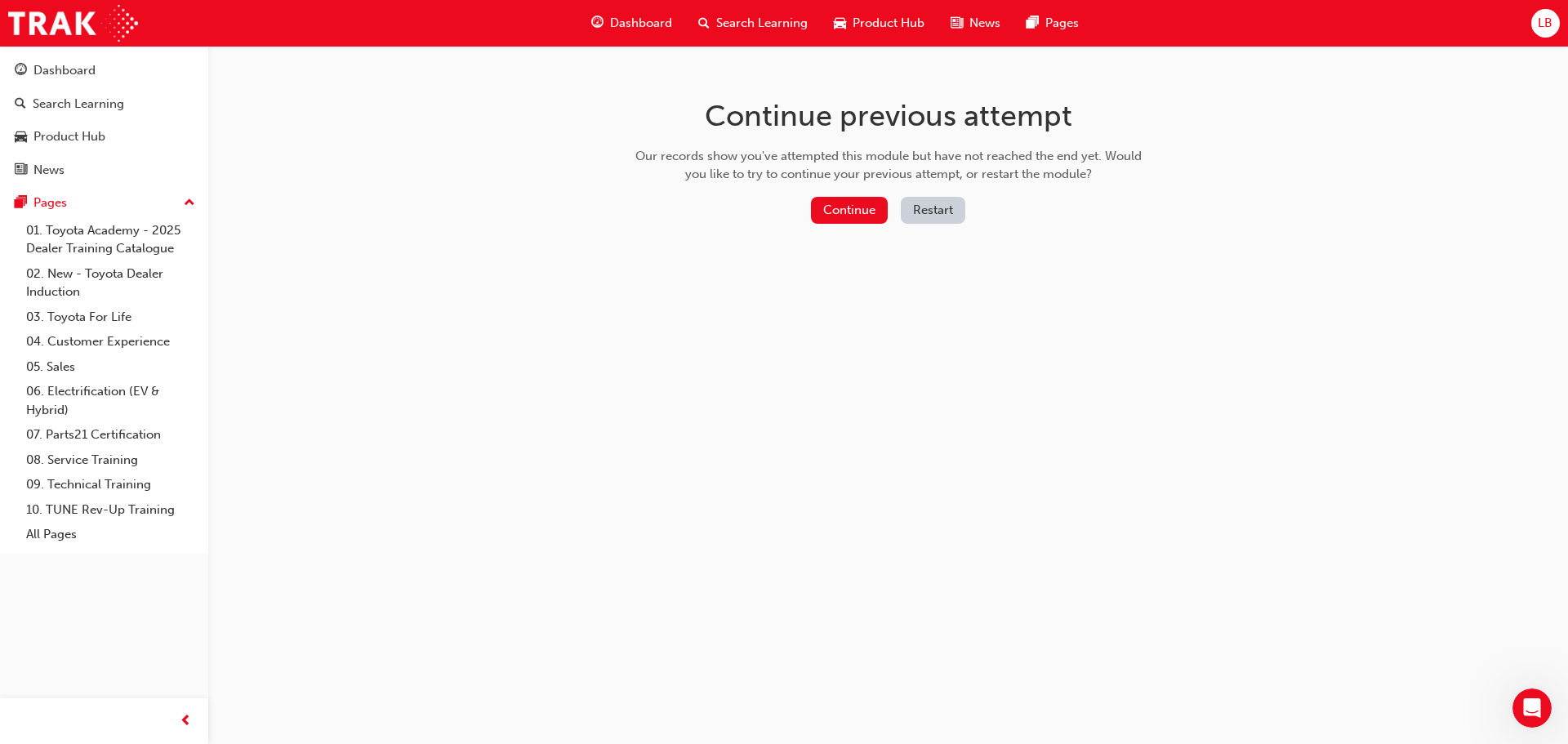
click at [950, 209] on button "Restart" at bounding box center [933, 210] width 65 height 27
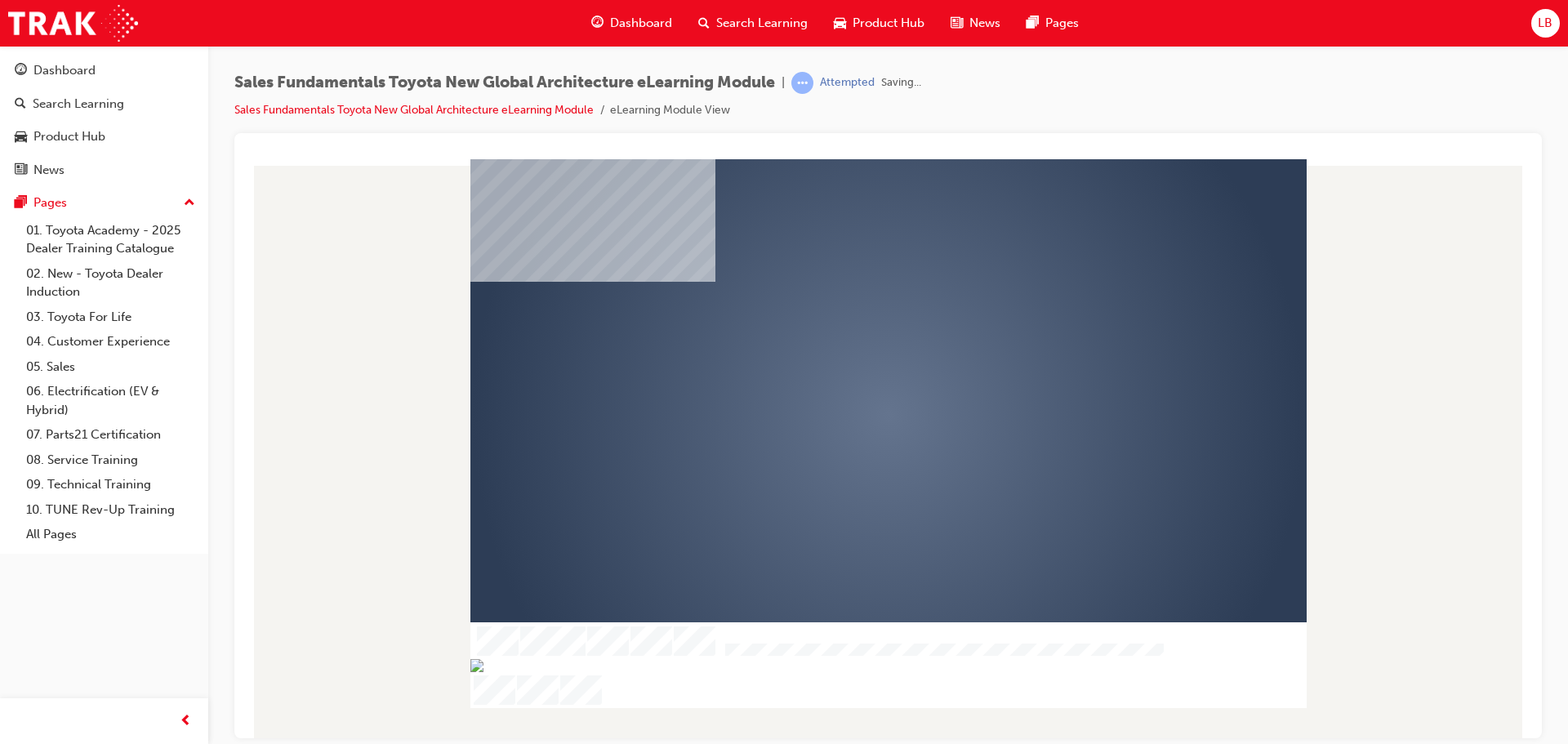
click at [841, 368] on div "play" at bounding box center [841, 368] width 0 height 0
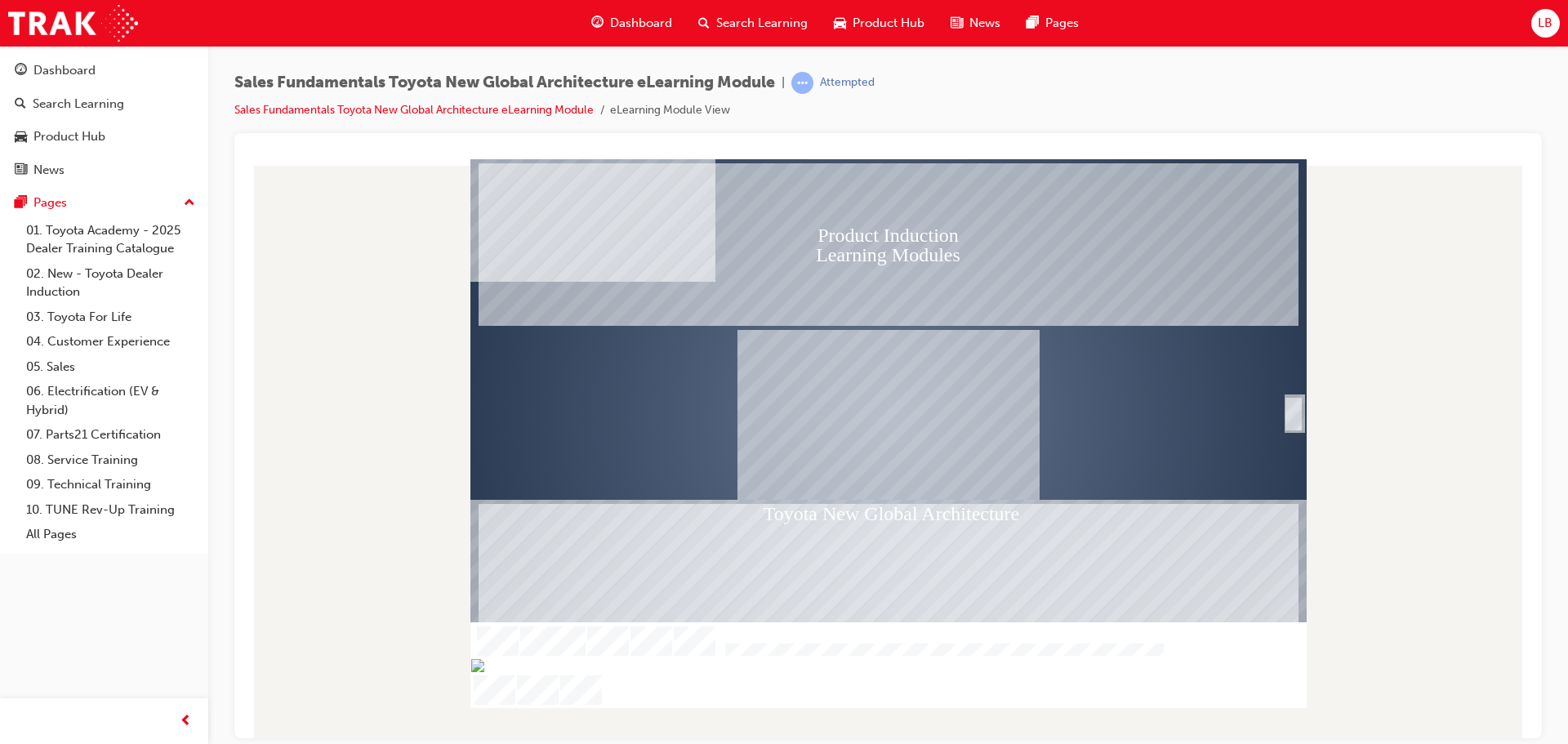
click at [1293, 416] on div "SmartShape" at bounding box center [1293, 431] width 17 height 35
click at [1289, 414] on div "SmartShape" at bounding box center [1293, 431] width 17 height 35
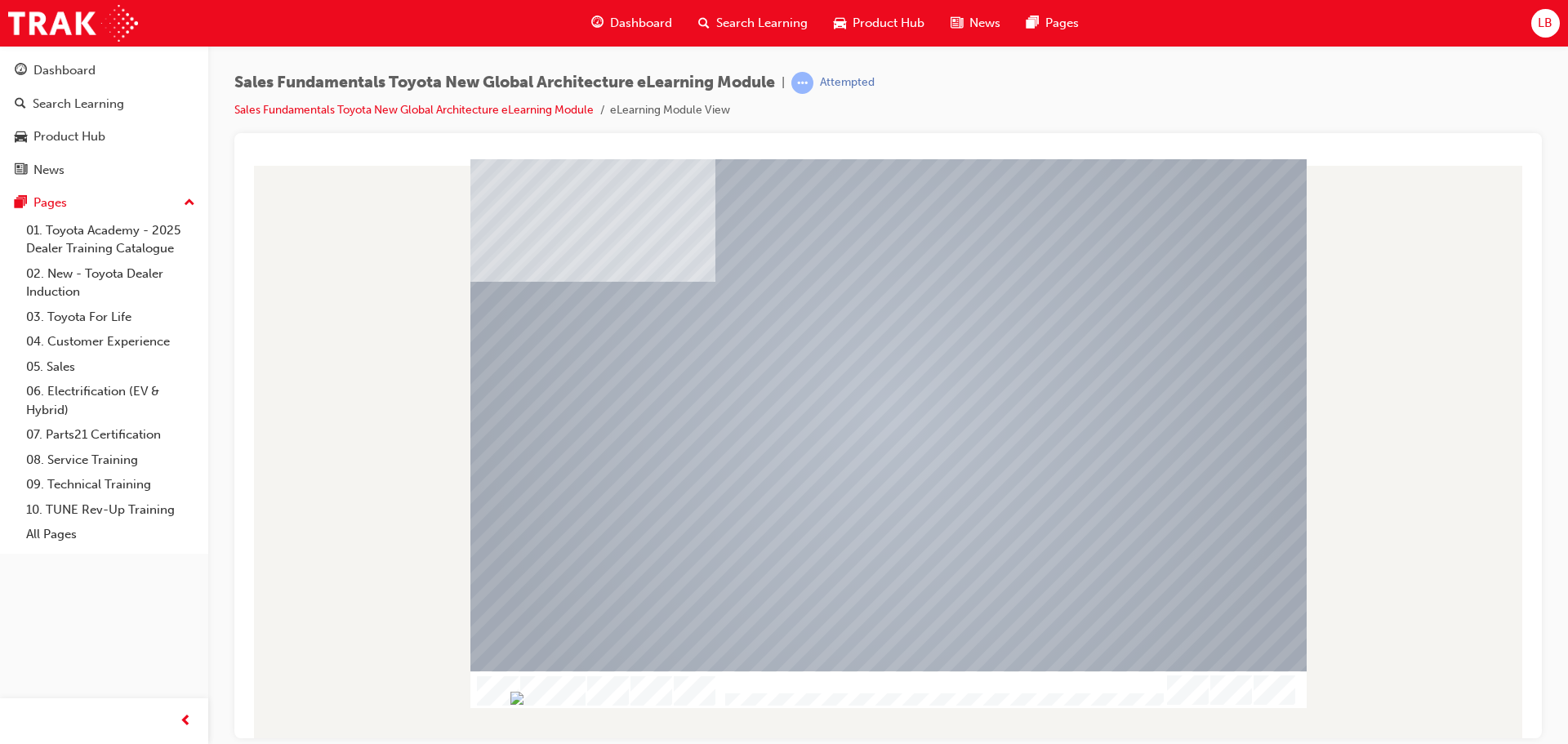
drag, startPoint x: 762, startPoint y: 699, endPoint x: 771, endPoint y: 697, distance: 9.2
click at [523, 697] on img "Progress, Slide 1 of 19" at bounding box center [517, 697] width 13 height 13
click at [476, 670] on img "Show table of contents" at bounding box center [477, 677] width 13 height 14
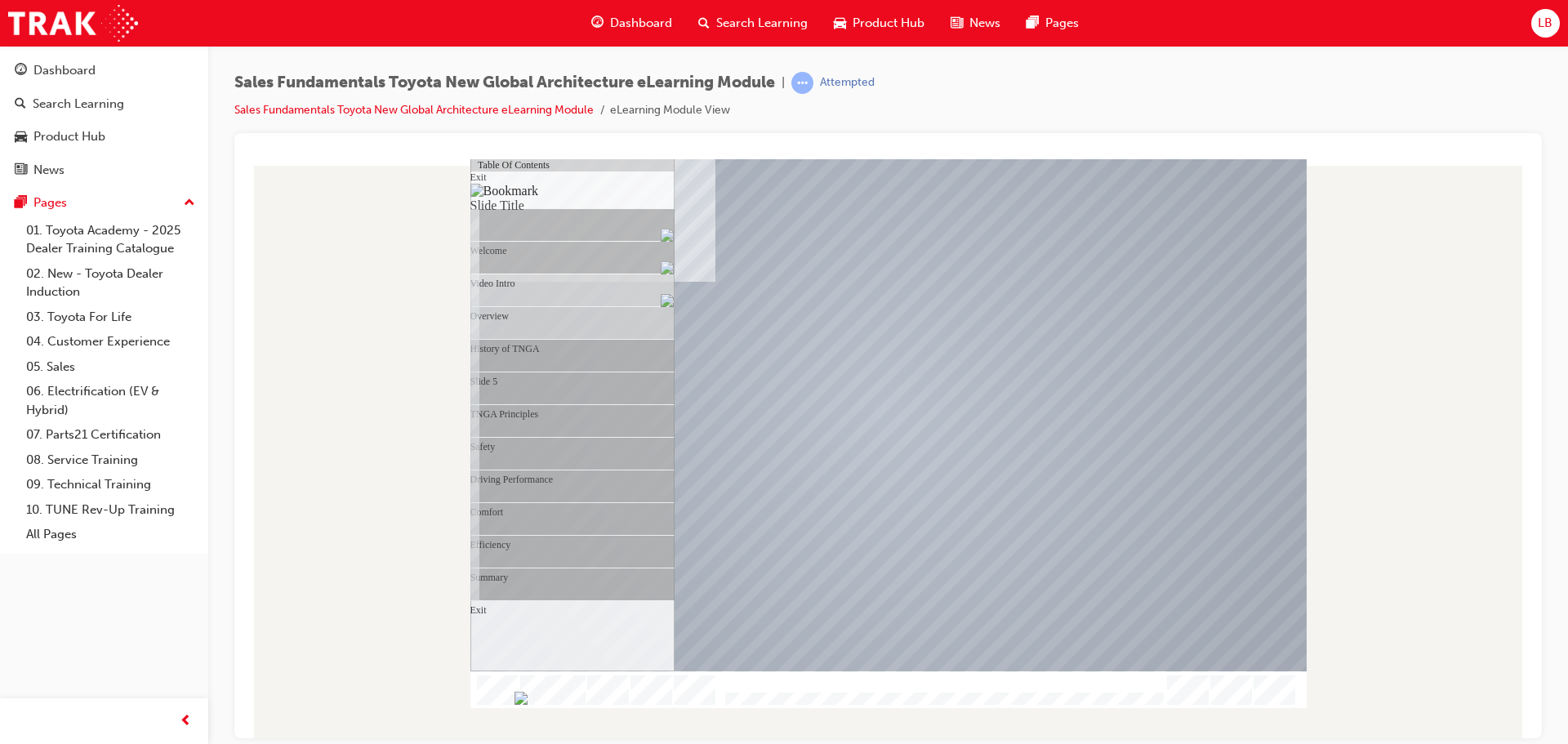
click at [566, 191] on div "Overview" at bounding box center [580, 174] width 189 height 32
click at [555, 191] on div "History of TNGA" at bounding box center [580, 174] width 189 height 32
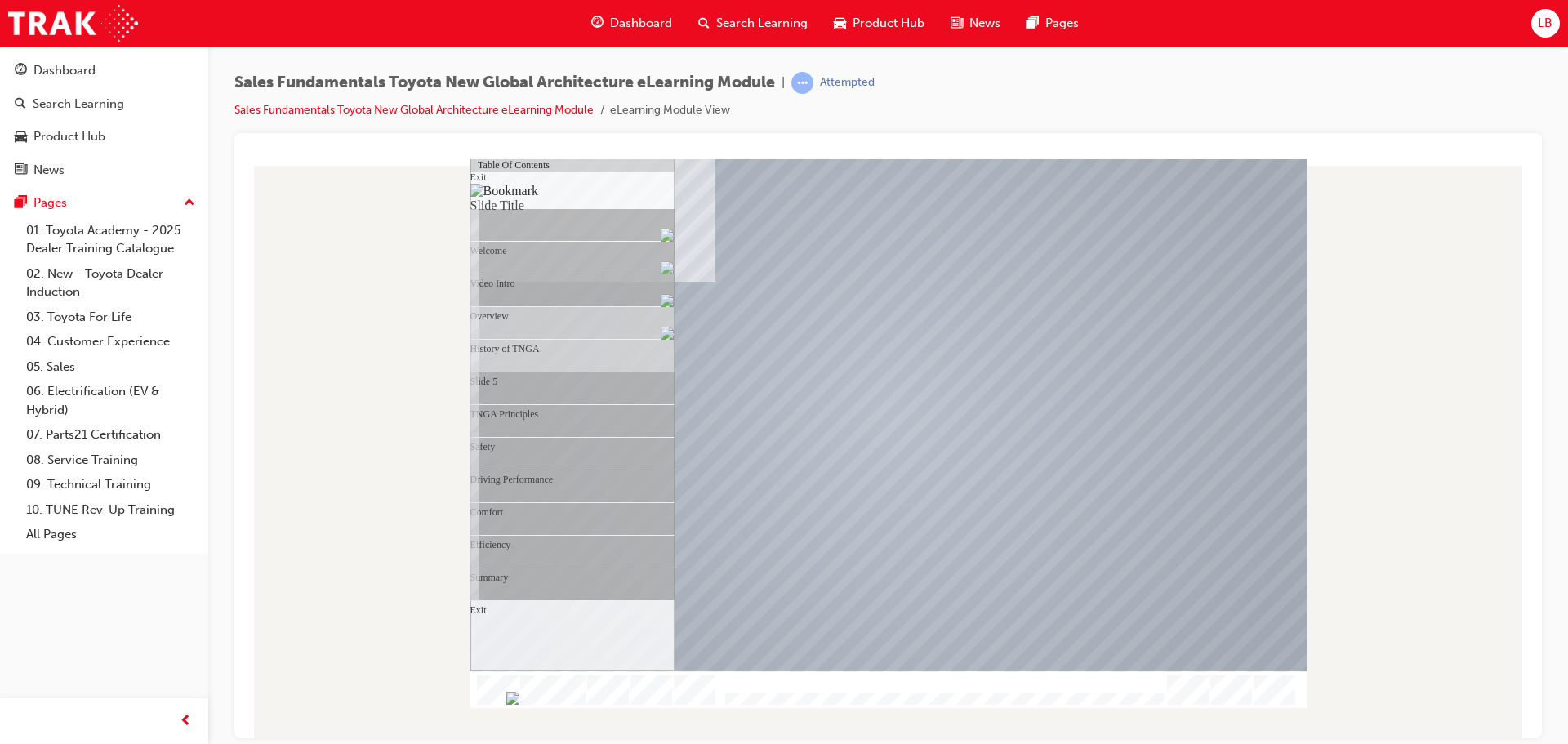
click at [504, 191] on div "Slide 5" at bounding box center [580, 174] width 189 height 32
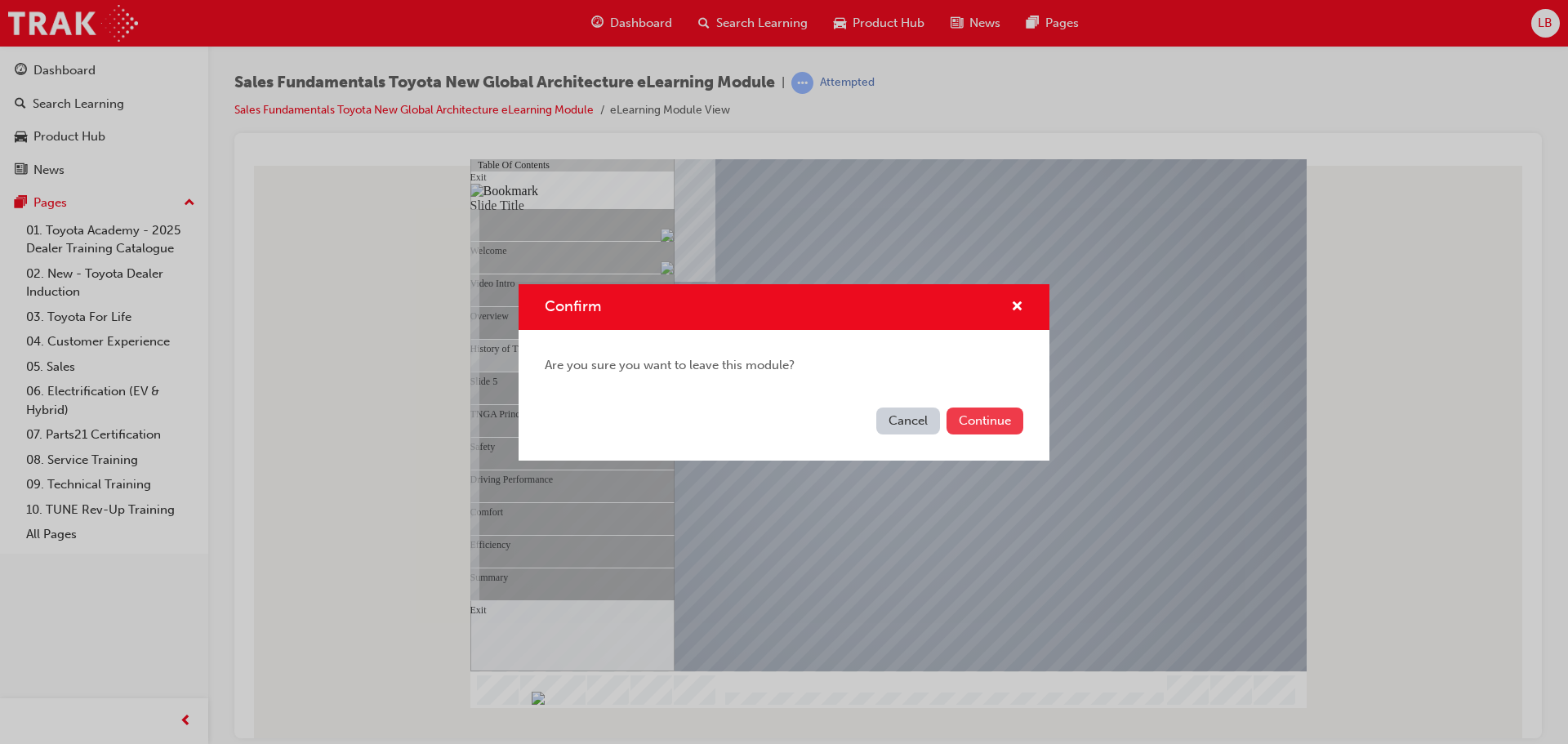
click at [995, 411] on button "Continue" at bounding box center [985, 421] width 77 height 27
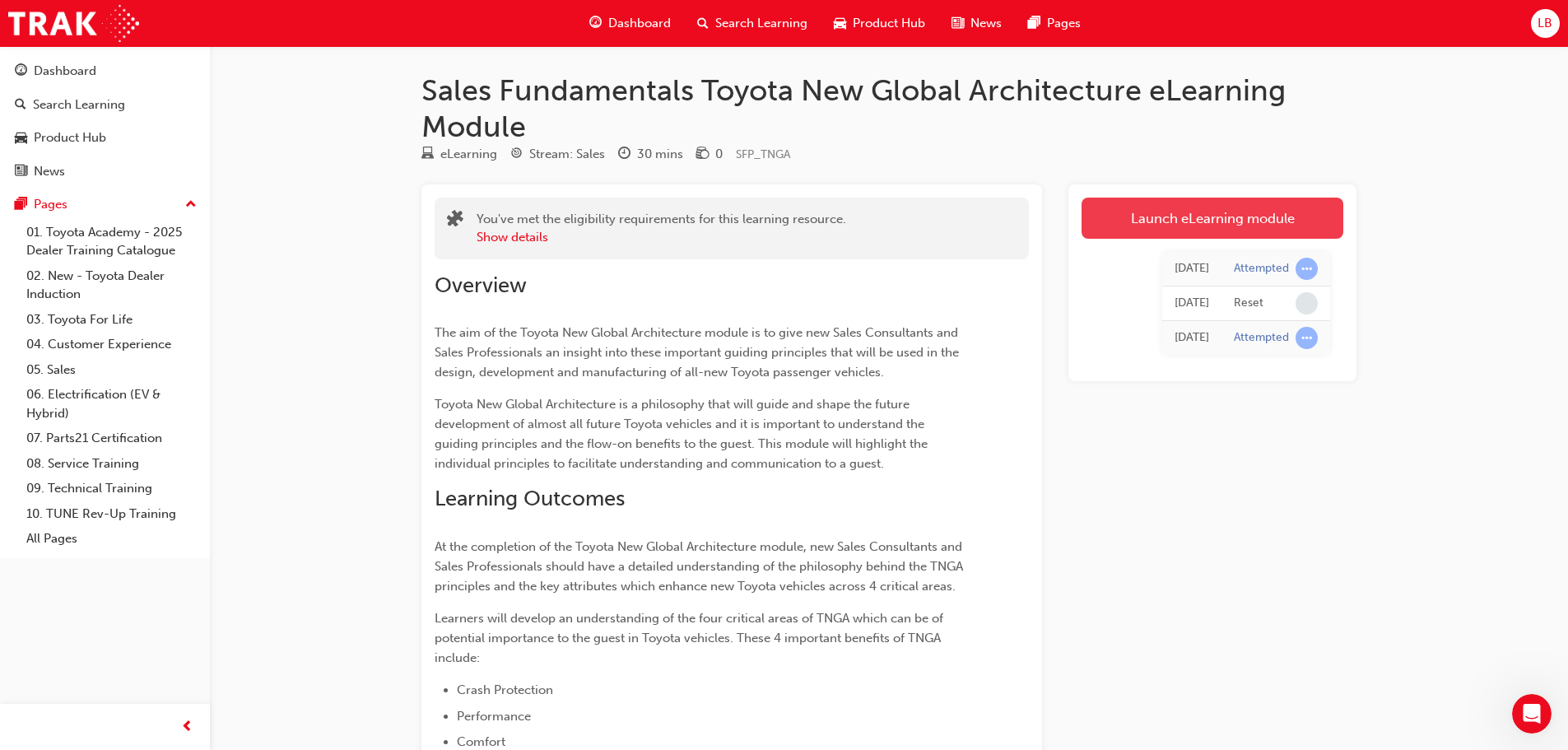
click at [1157, 221] on link "Launch eLearning module" at bounding box center [1212, 217] width 262 height 41
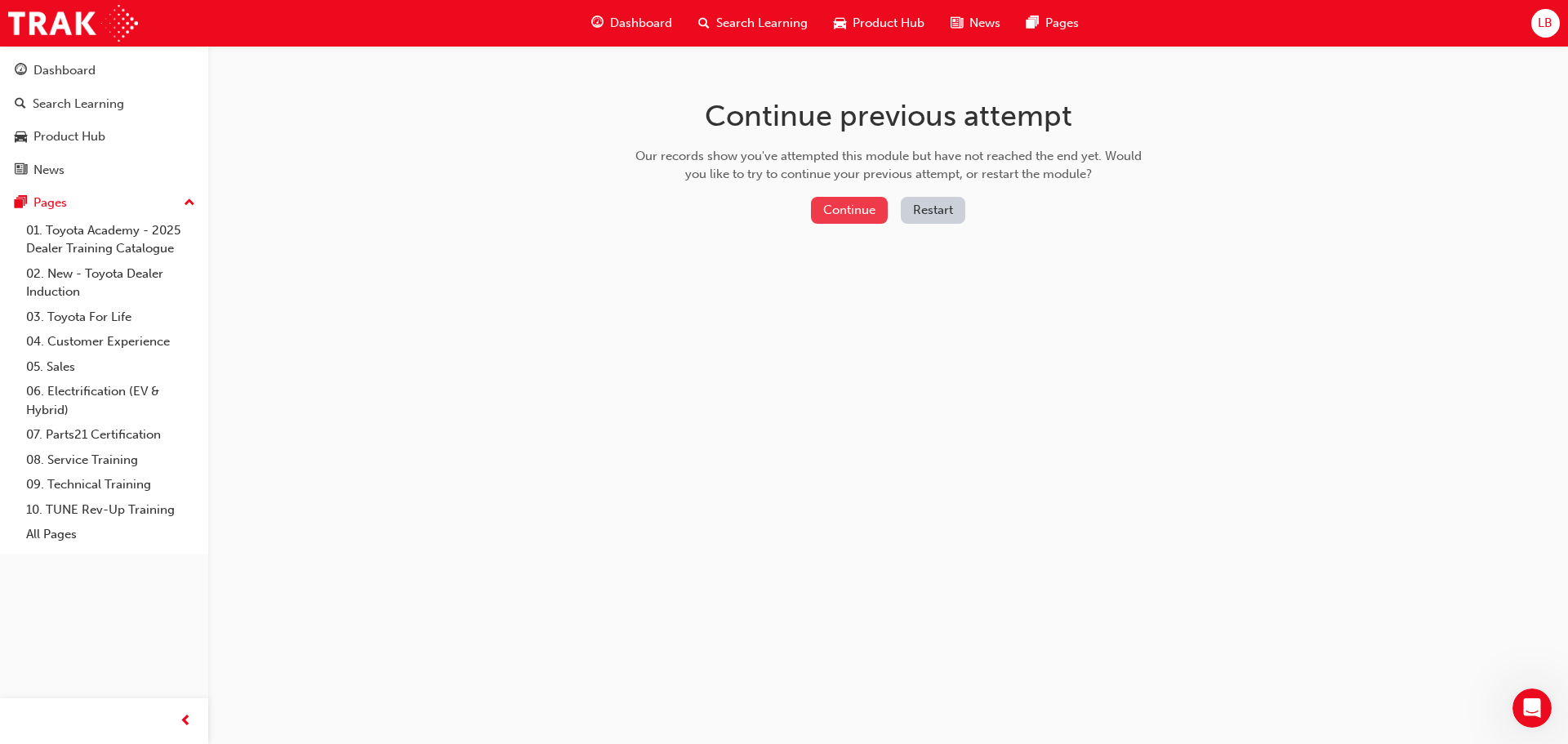
click at [846, 204] on button "Continue" at bounding box center [849, 210] width 77 height 27
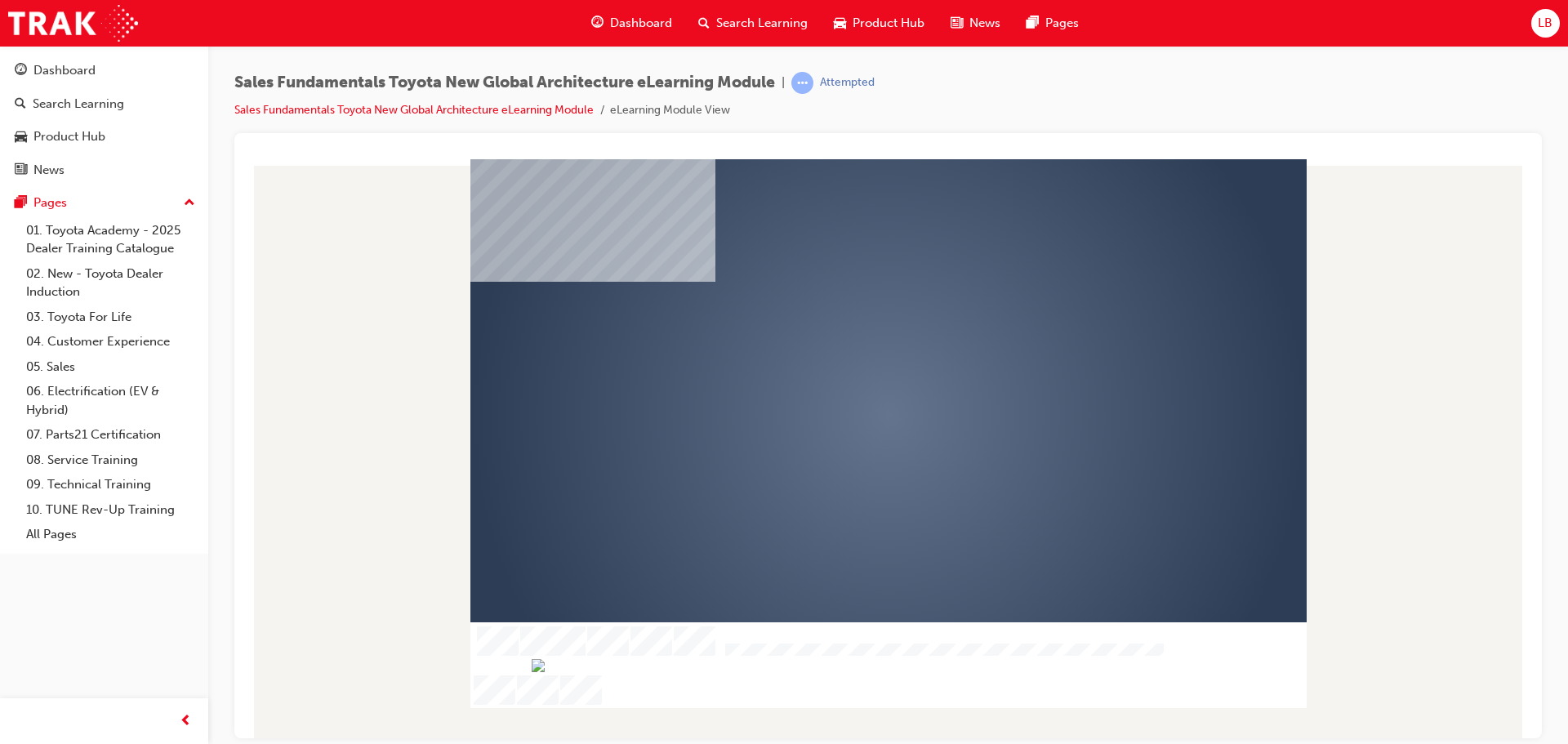
click at [841, 368] on div "play" at bounding box center [841, 368] width 0 height 0
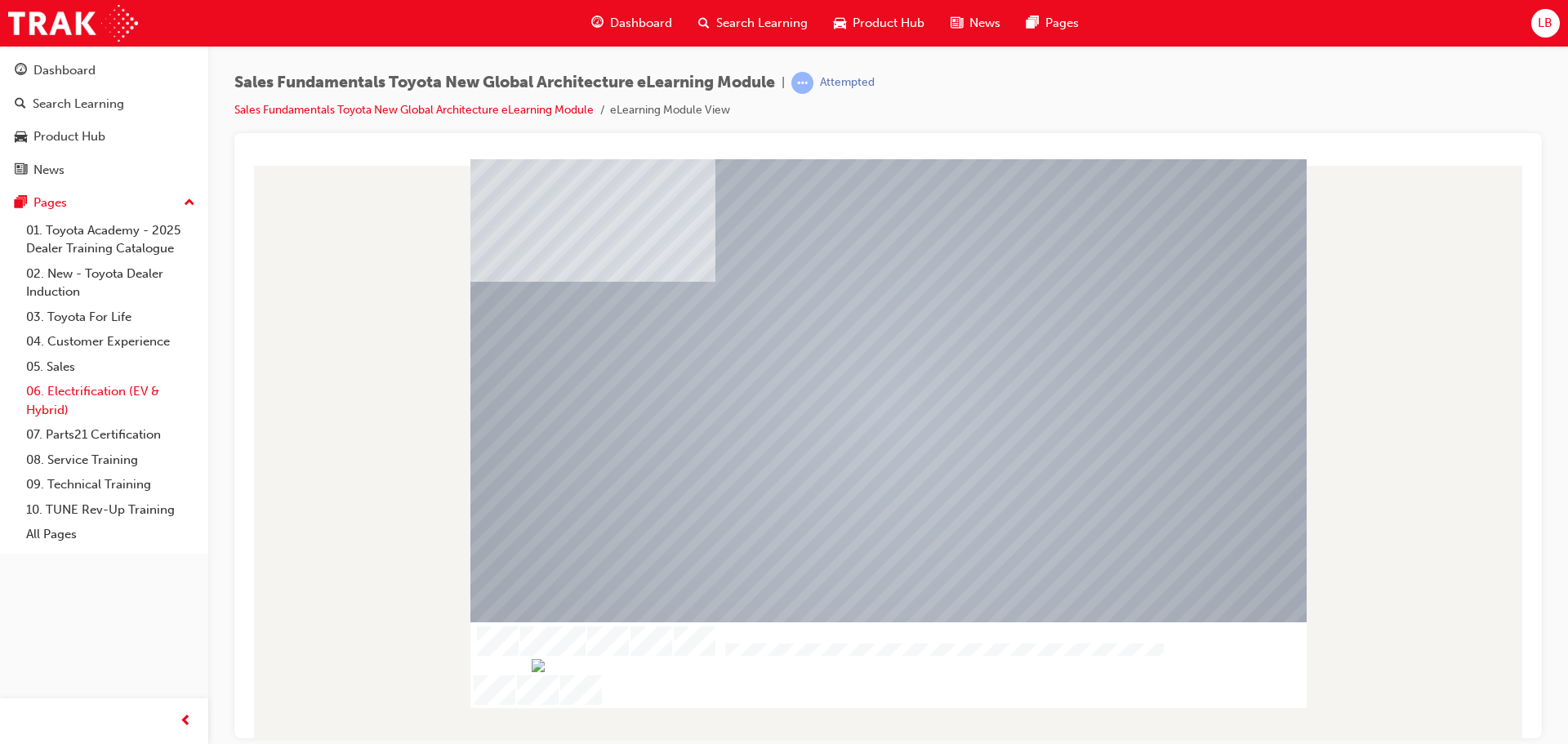
click at [102, 392] on link "06. Electrification (EV & Hybrid)" at bounding box center [111, 400] width 182 height 43
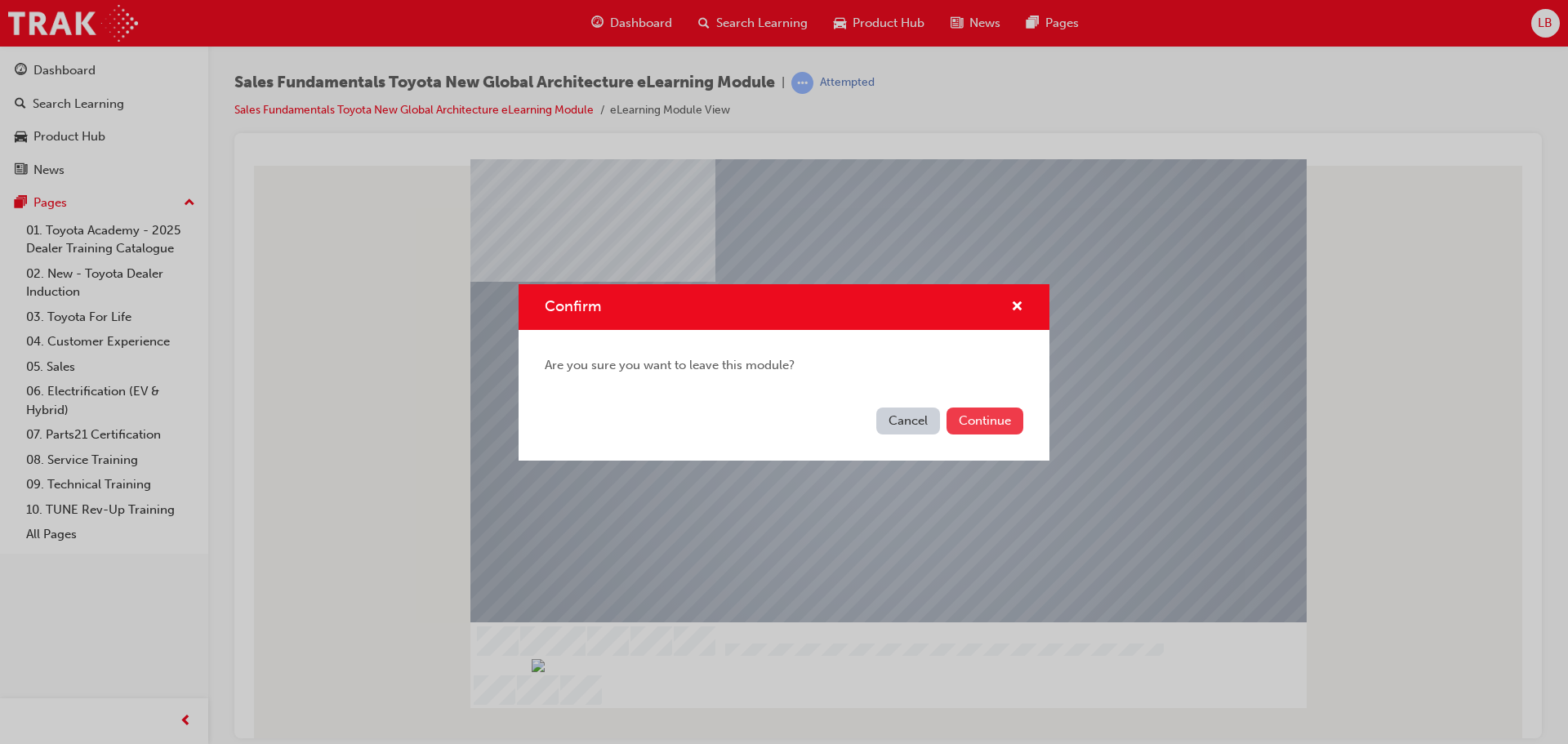
click at [991, 418] on button "Continue" at bounding box center [985, 421] width 77 height 27
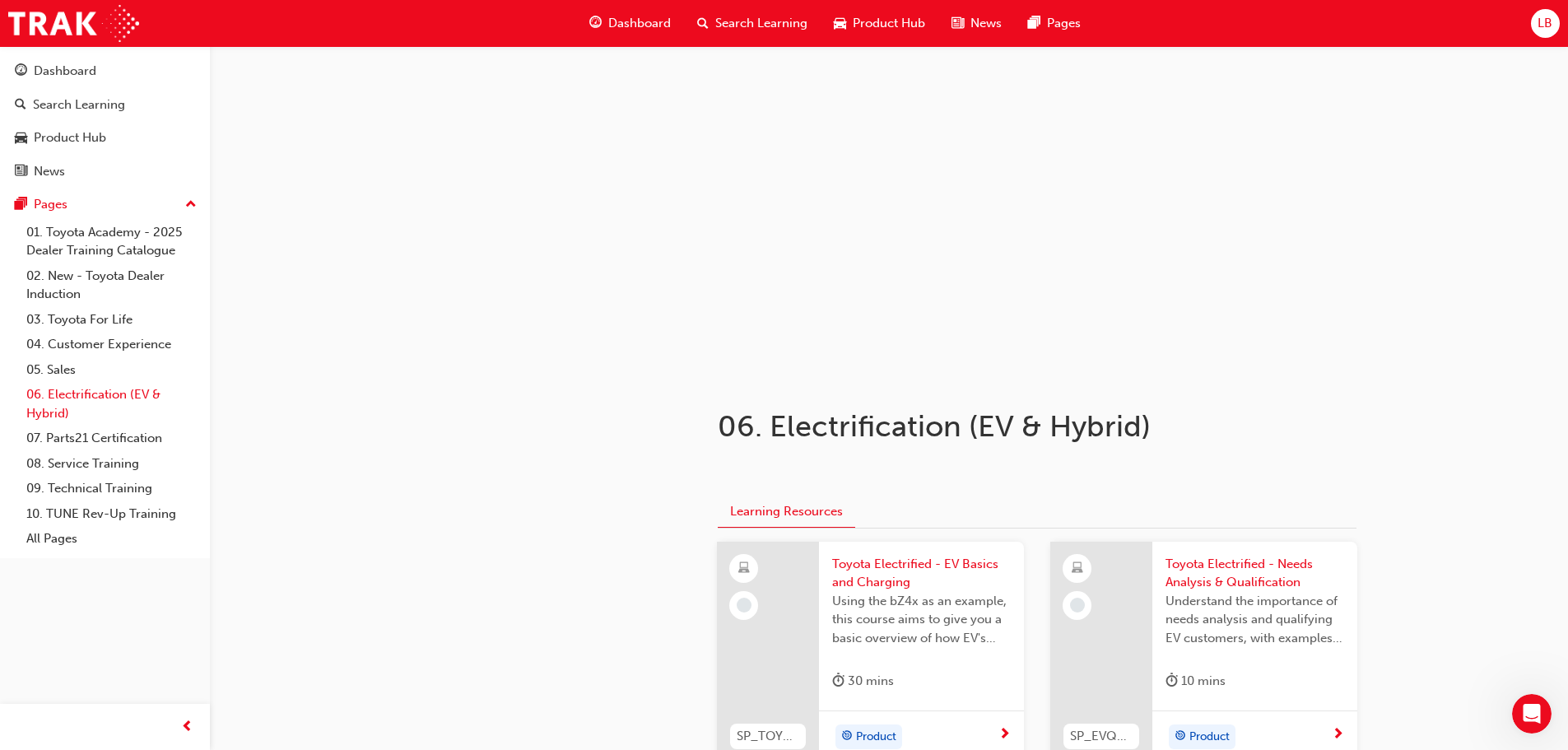
click at [82, 389] on link "06. Electrification (EV & Hybrid)" at bounding box center [112, 404] width 184 height 44
click at [905, 568] on span "Toyota Electrified - EV Basics and Charging" at bounding box center [921, 573] width 179 height 37
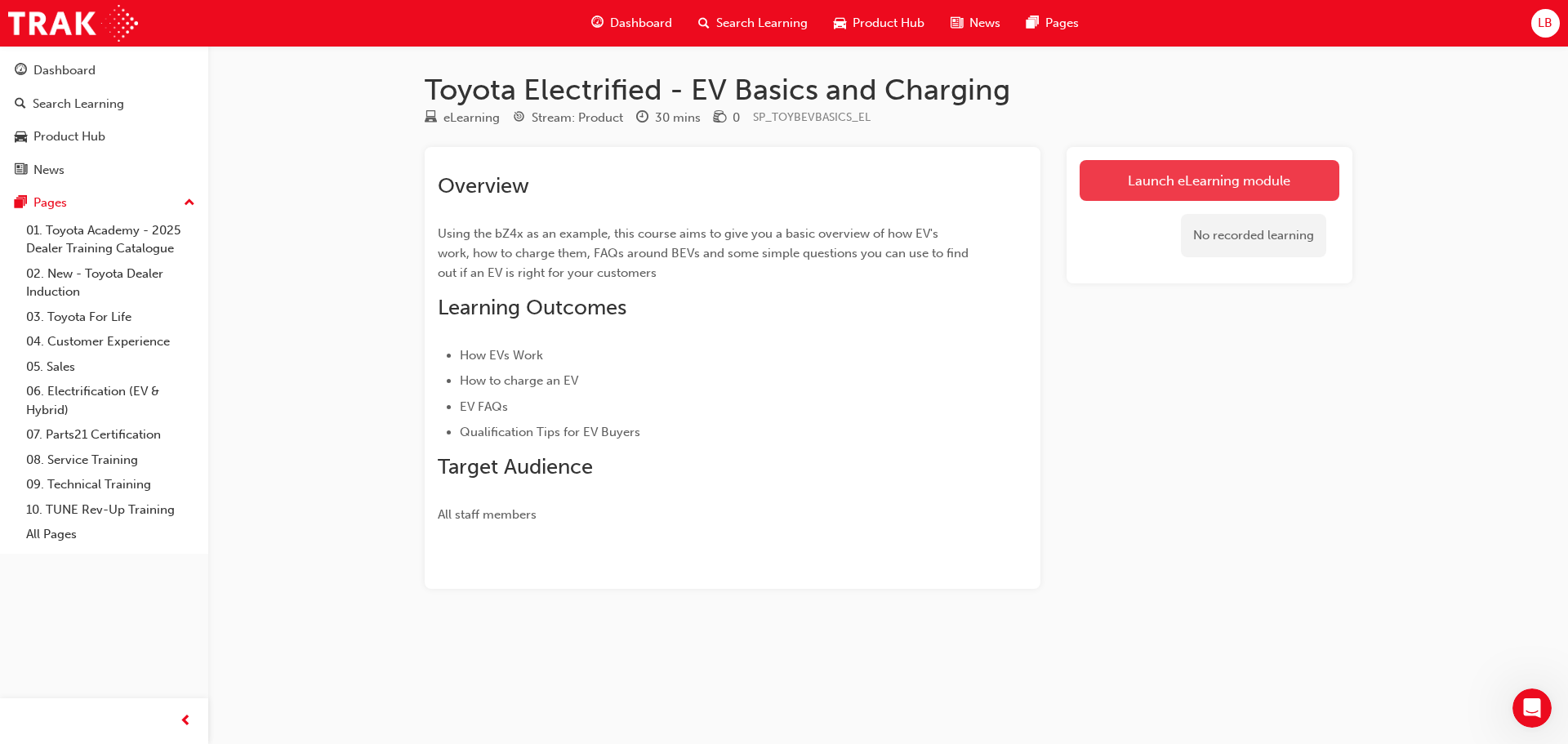
click at [1230, 178] on link "Launch eLearning module" at bounding box center [1209, 180] width 260 height 41
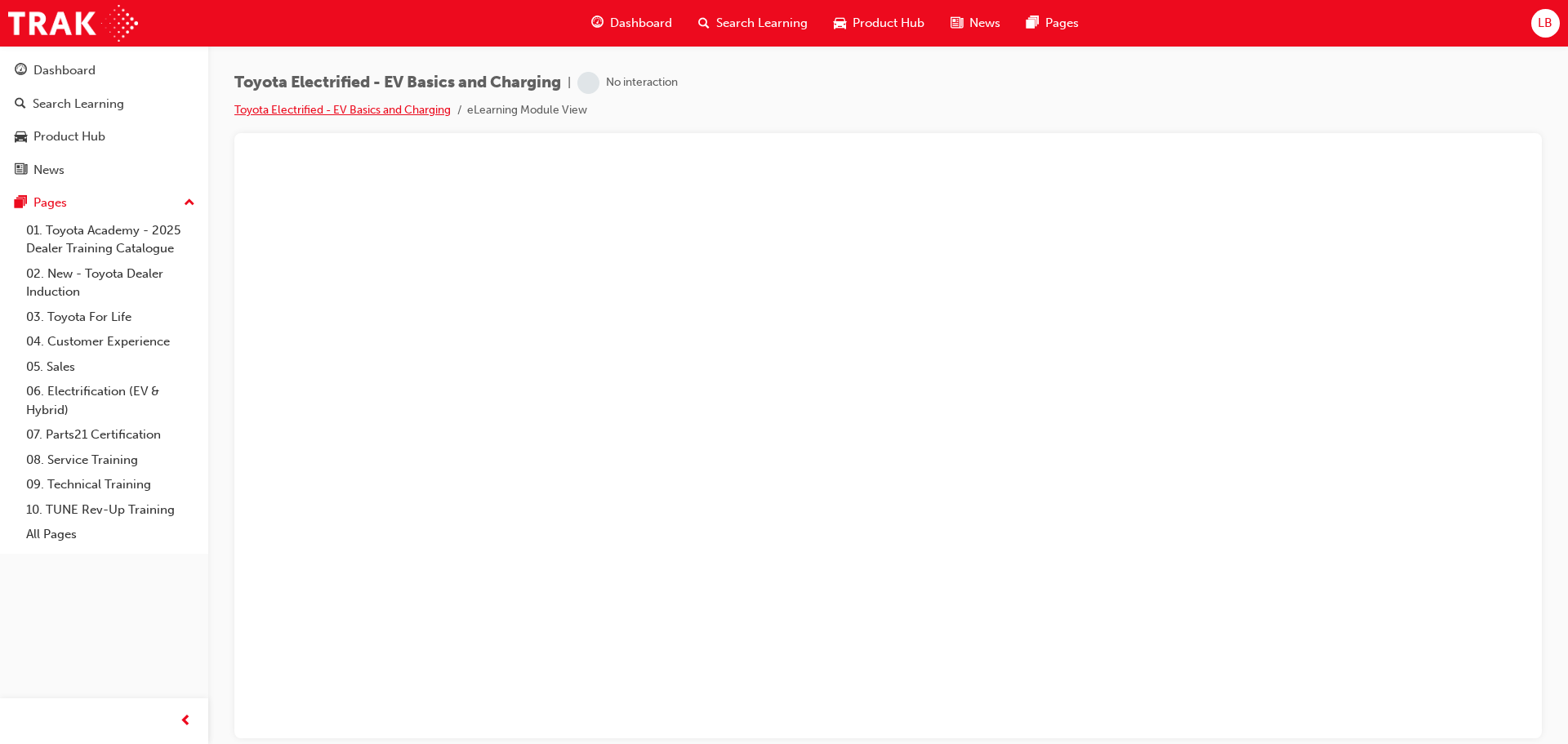
click at [325, 111] on link "Toyota Electrified - EV Basics and Charging" at bounding box center [343, 110] width 216 height 14
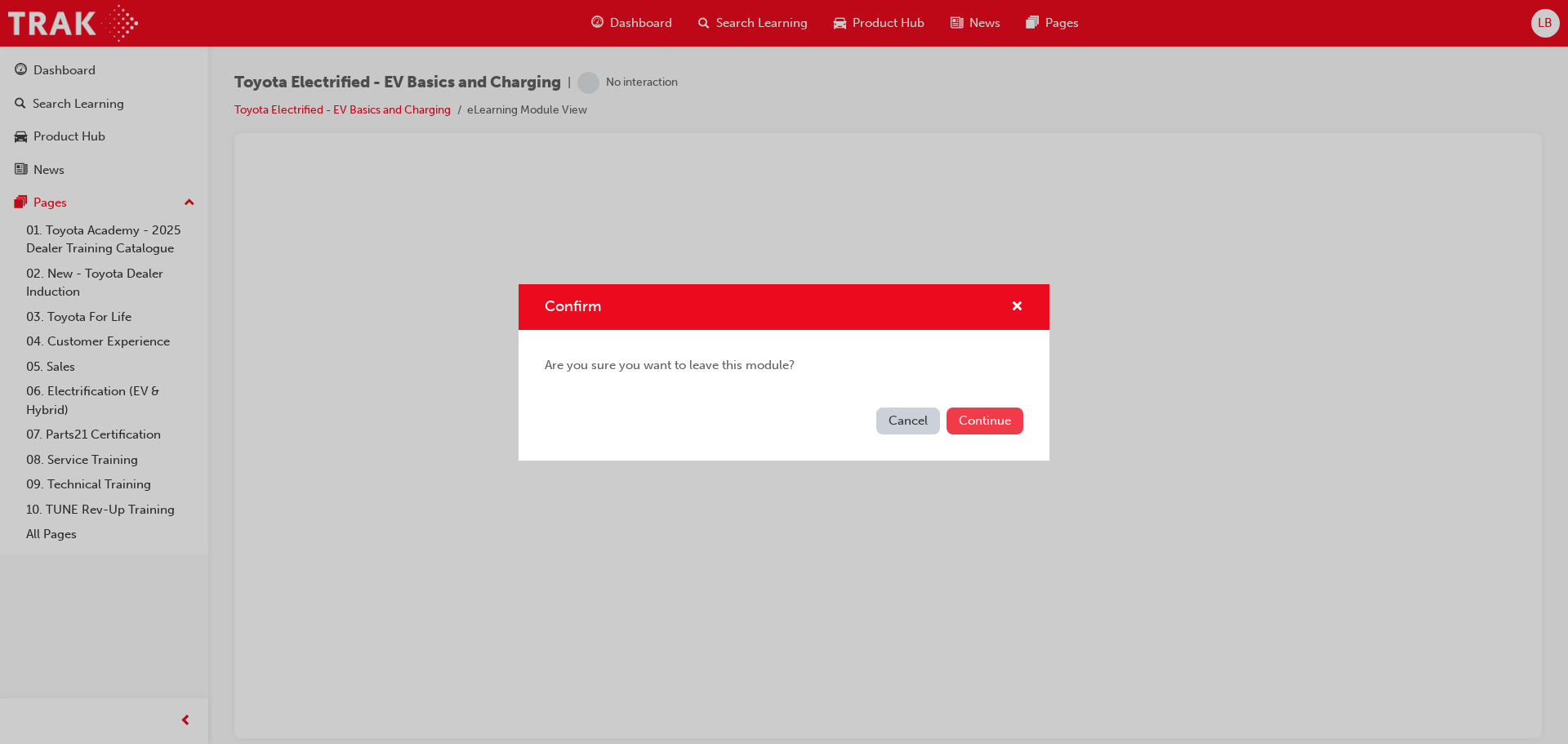
click at [966, 420] on button "Continue" at bounding box center [985, 421] width 77 height 27
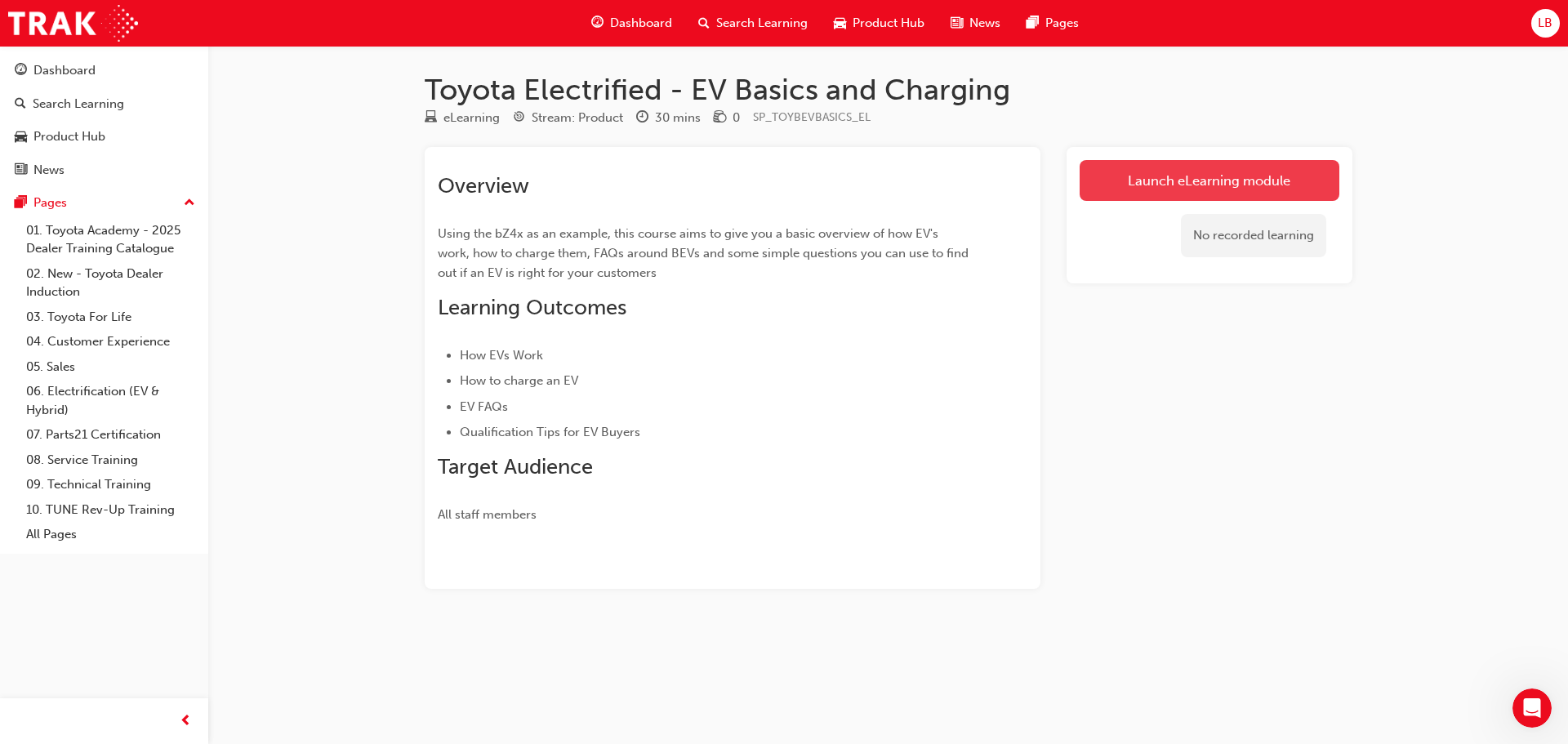
click at [1204, 186] on link "Launch eLearning module" at bounding box center [1209, 180] width 260 height 41
